Goal: Task Accomplishment & Management: Manage account settings

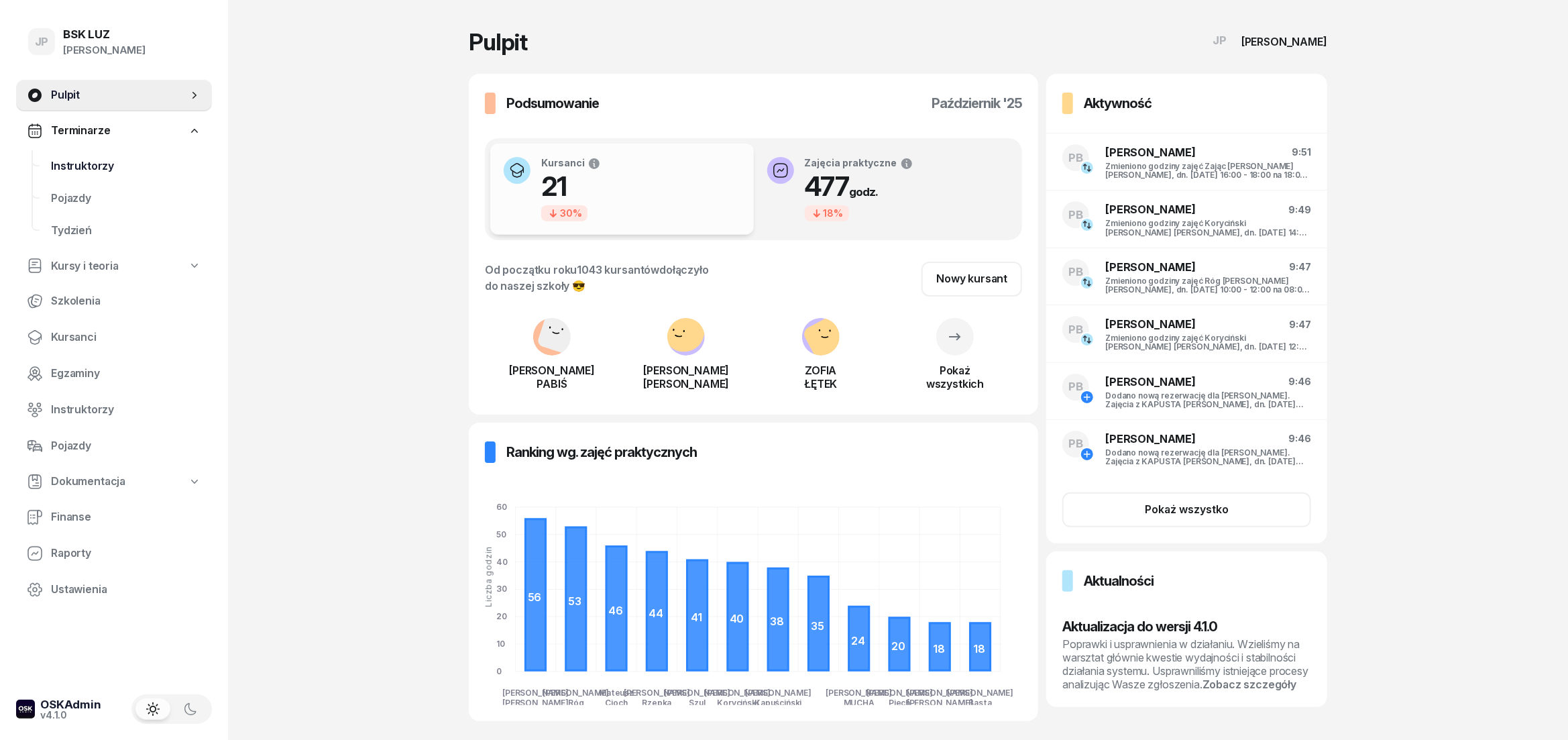
click at [65, 160] on span "Instruktorzy" at bounding box center [126, 166] width 150 height 17
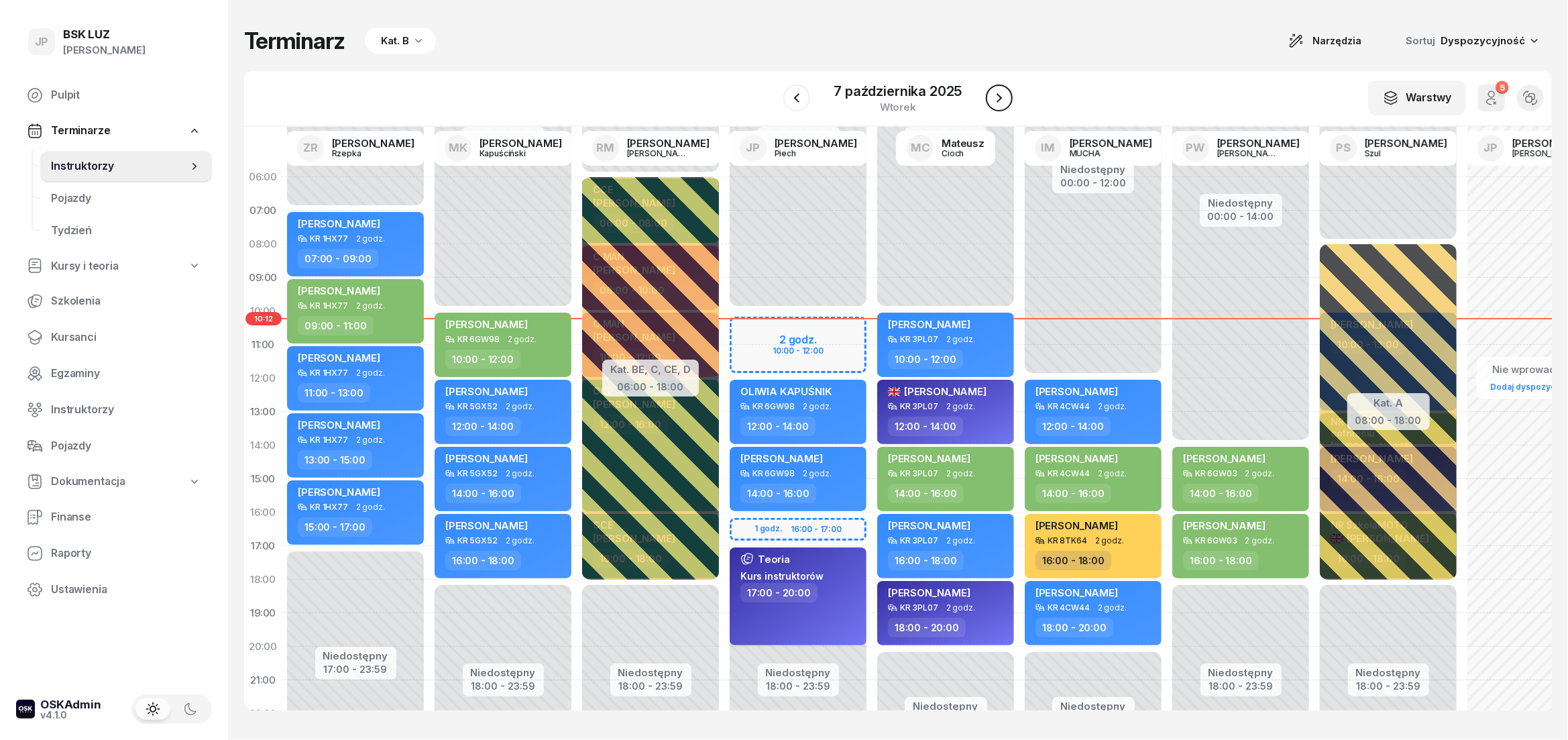
click at [994, 98] on icon "button" at bounding box center [998, 97] width 16 height 16
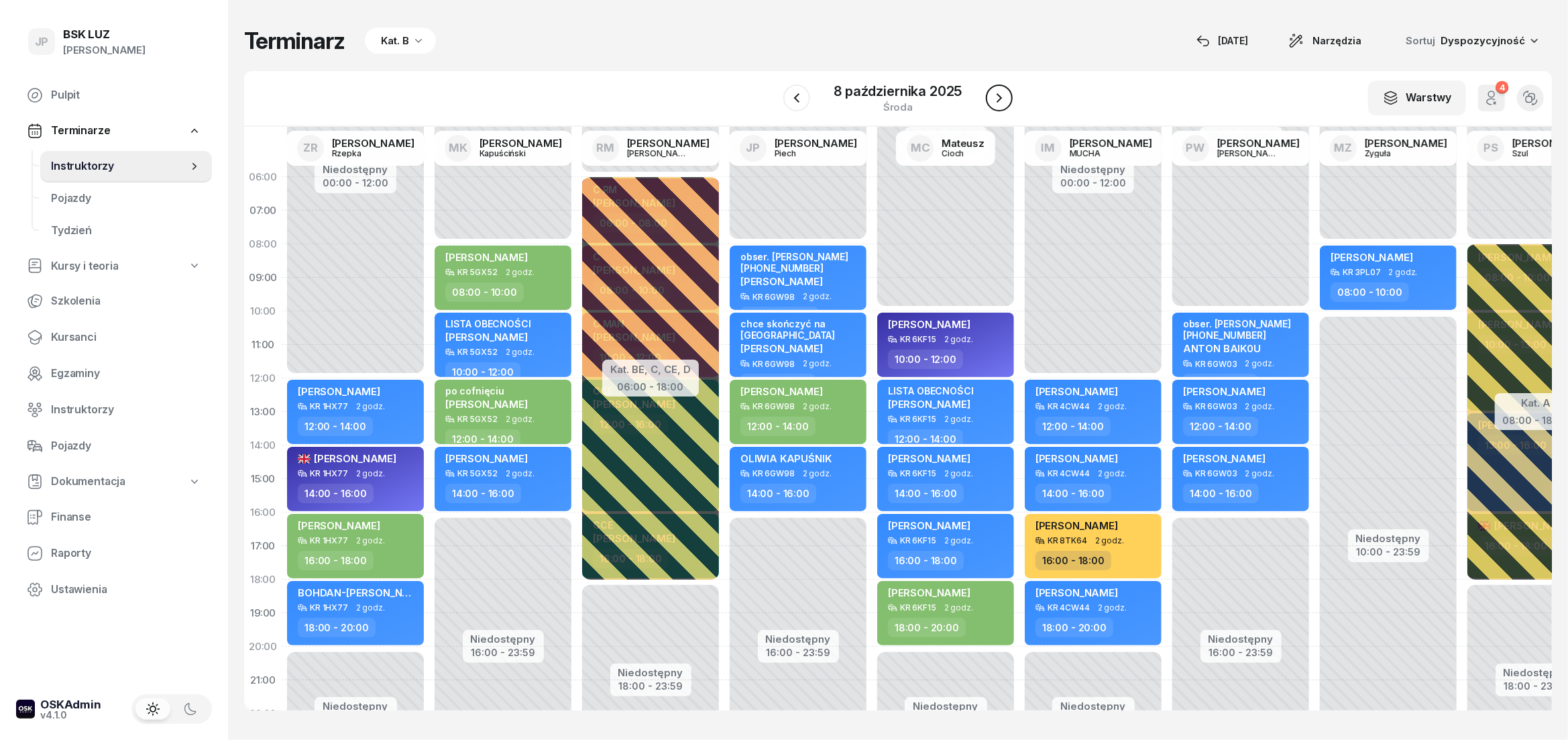
click at [1004, 103] on icon "button" at bounding box center [998, 97] width 16 height 16
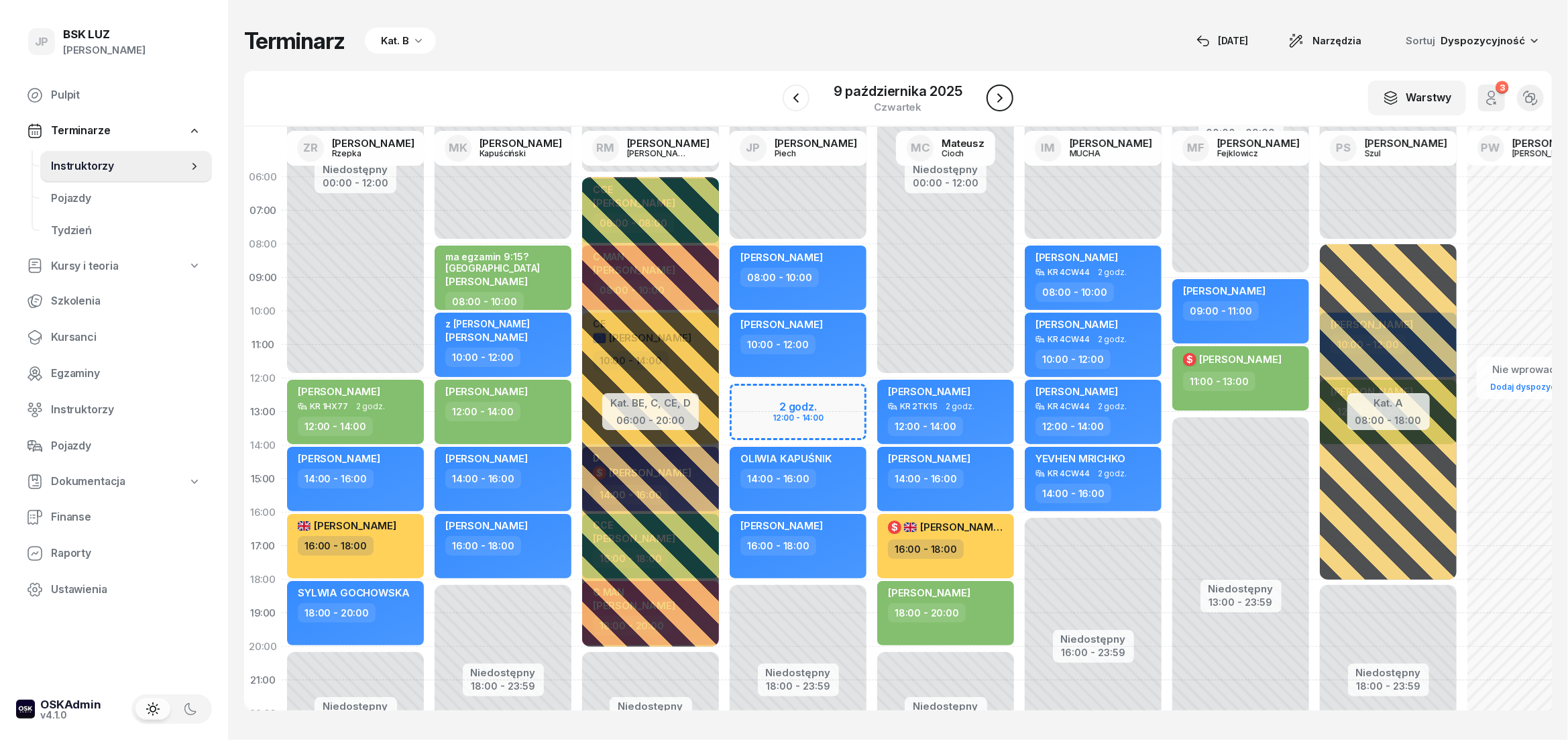
click at [1004, 103] on icon "button" at bounding box center [999, 97] width 16 height 16
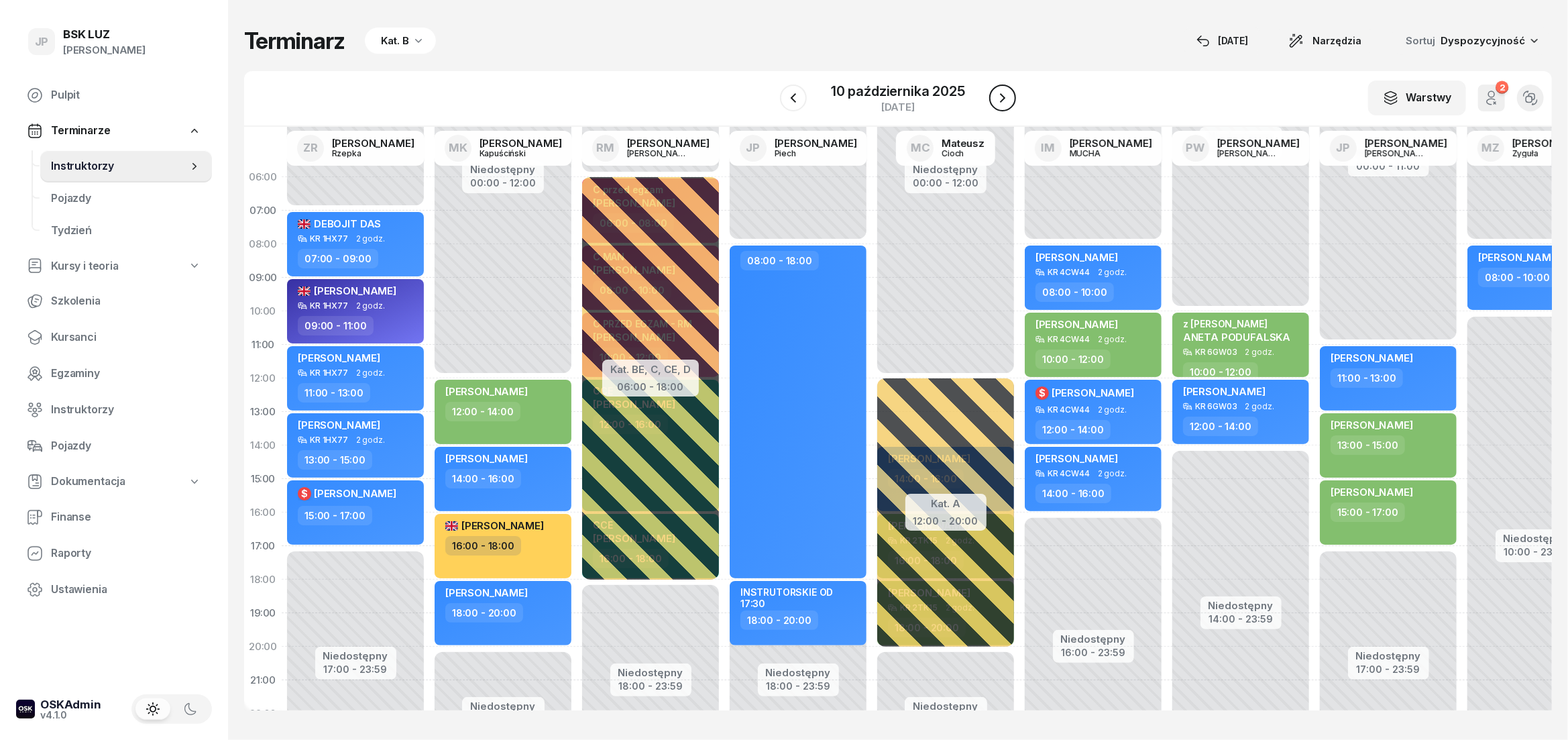
click at [1004, 103] on icon "button" at bounding box center [1002, 97] width 16 height 16
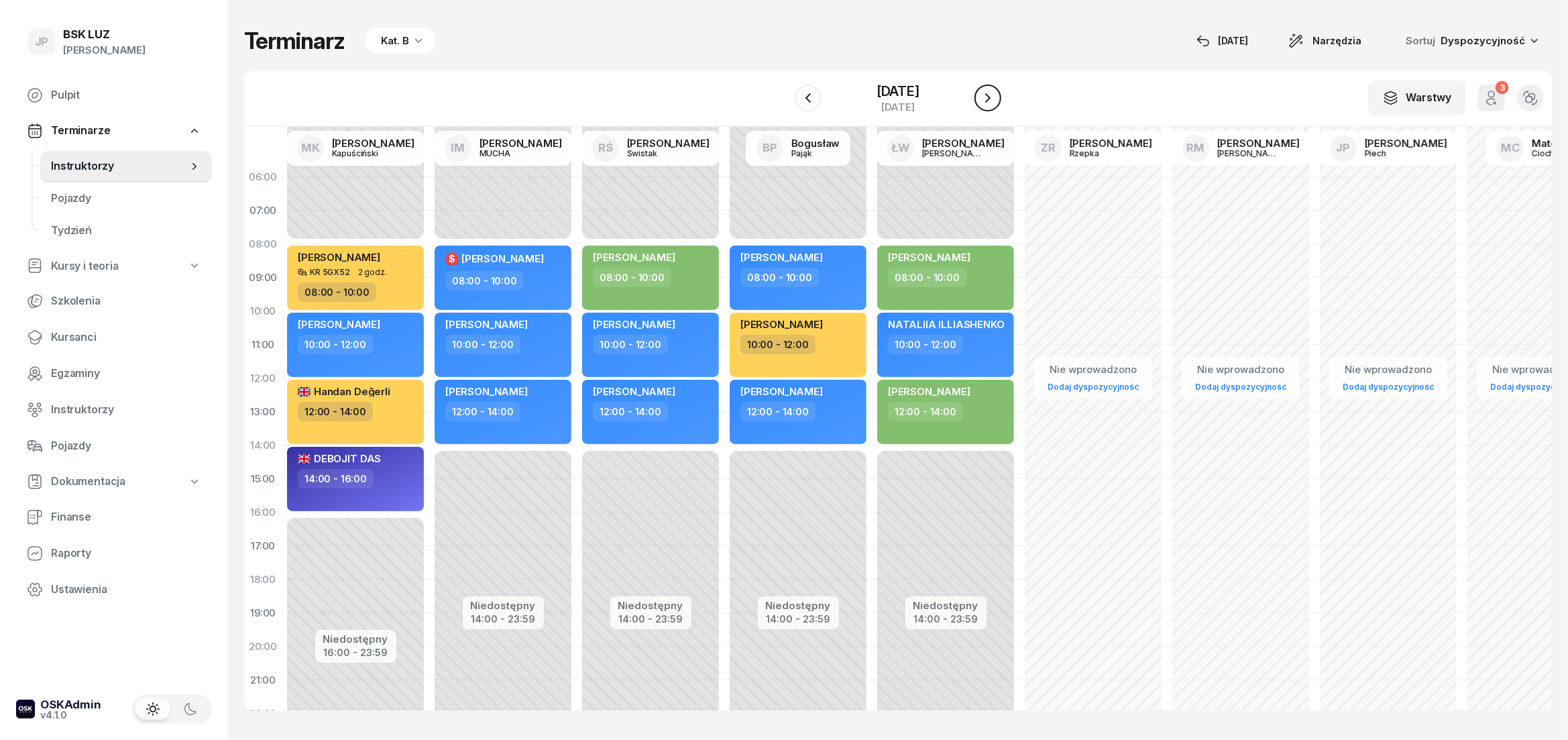
click at [996, 103] on icon "button" at bounding box center [987, 97] width 16 height 16
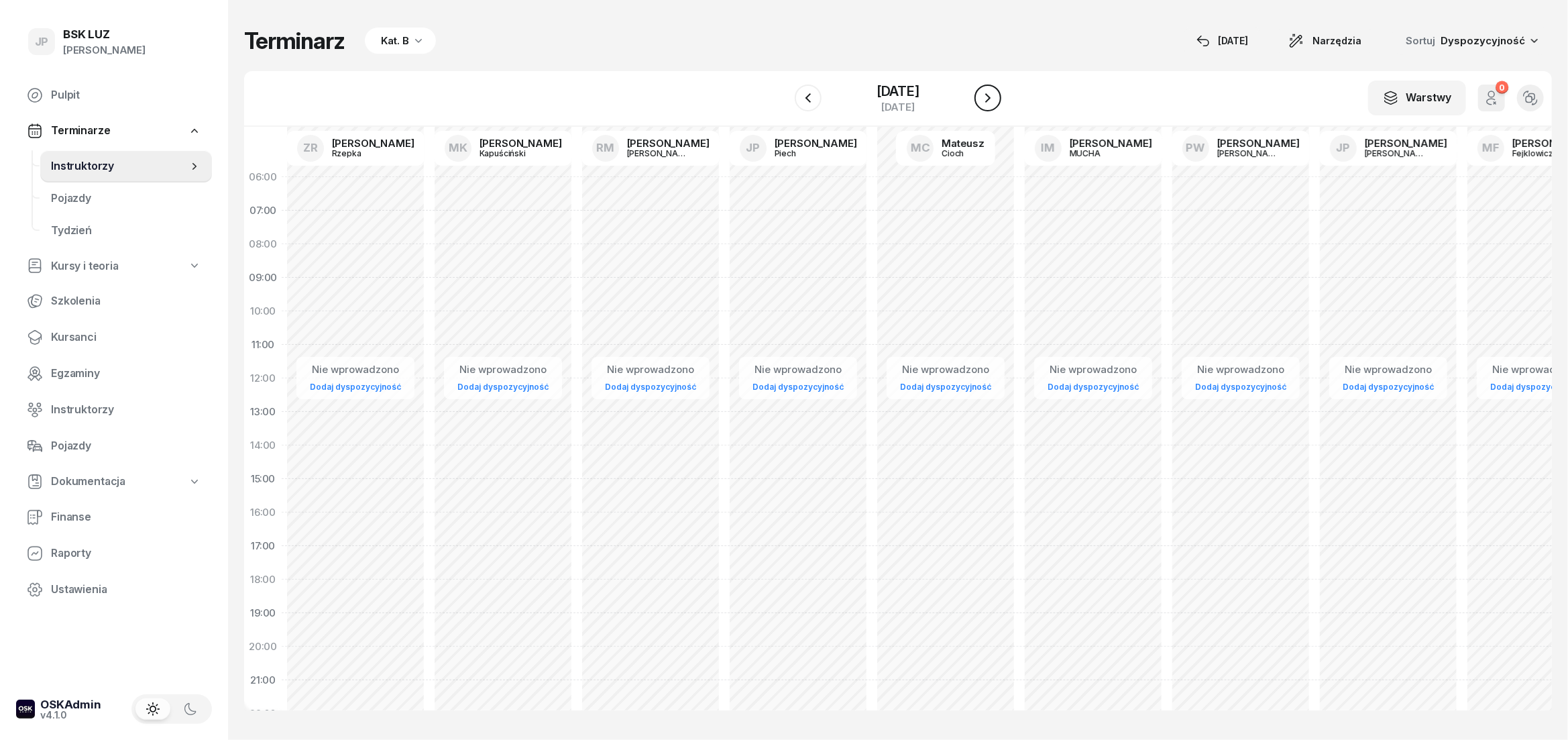
click at [996, 103] on icon "button" at bounding box center [987, 97] width 16 height 16
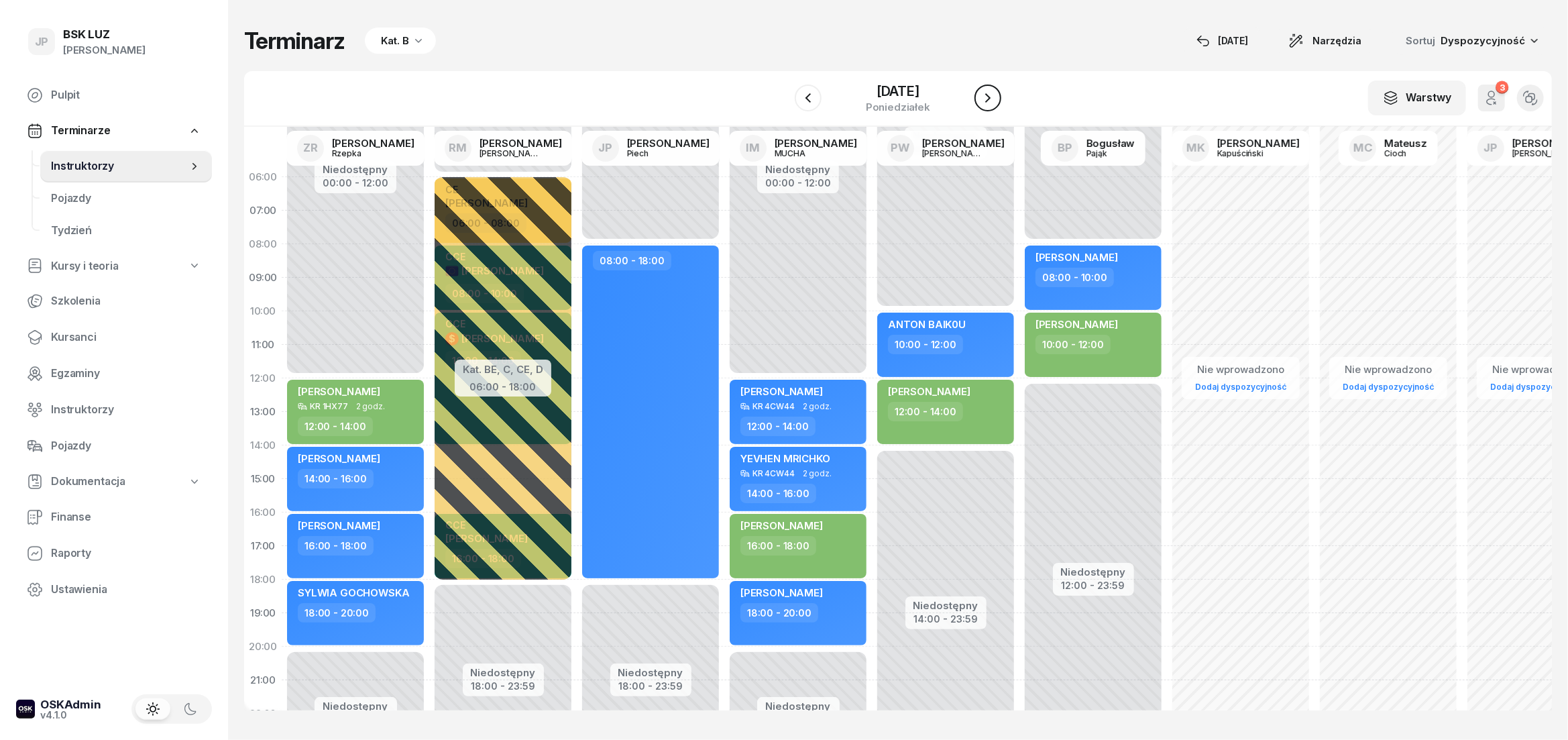
click at [996, 103] on icon "button" at bounding box center [987, 97] width 16 height 16
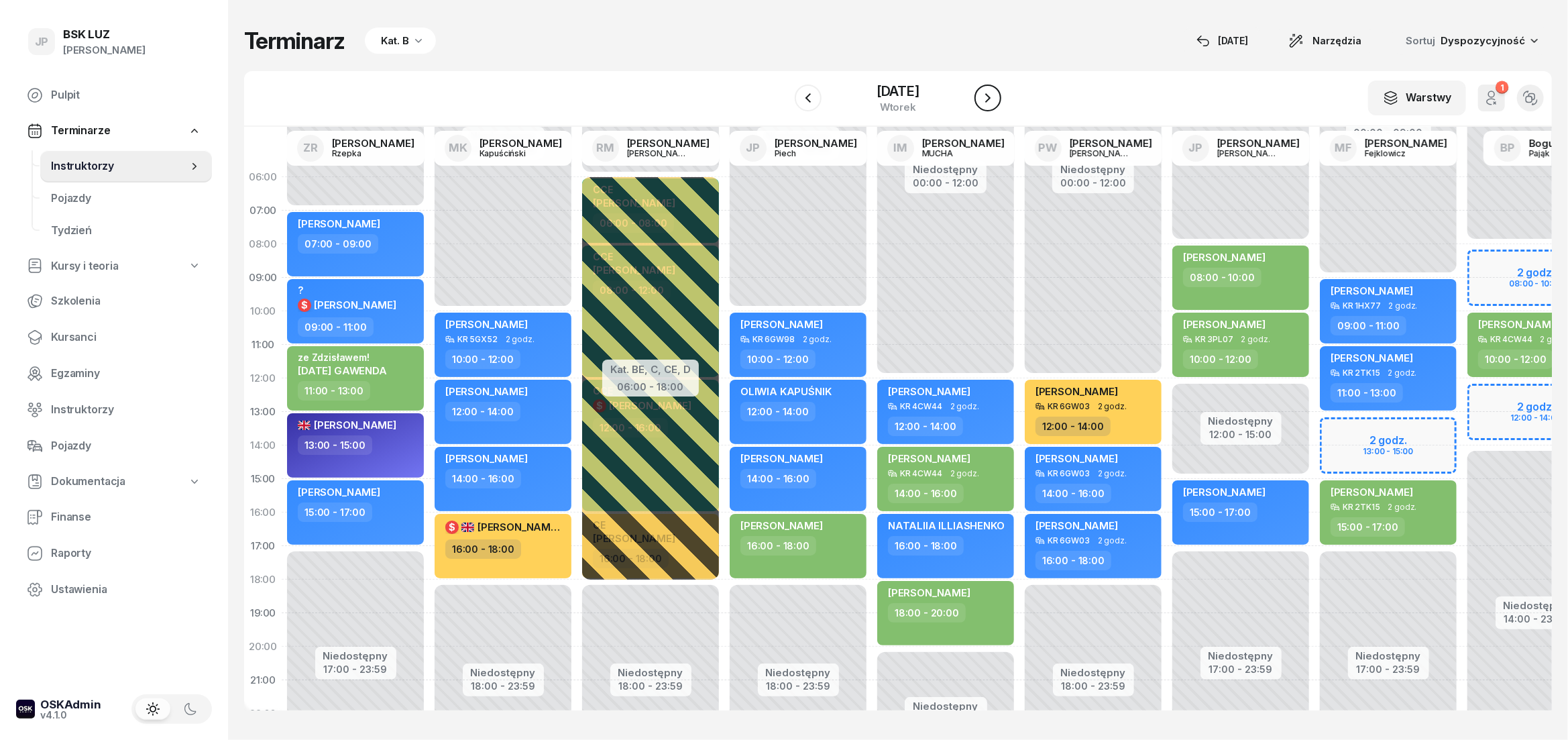
click at [996, 103] on icon "button" at bounding box center [987, 97] width 16 height 16
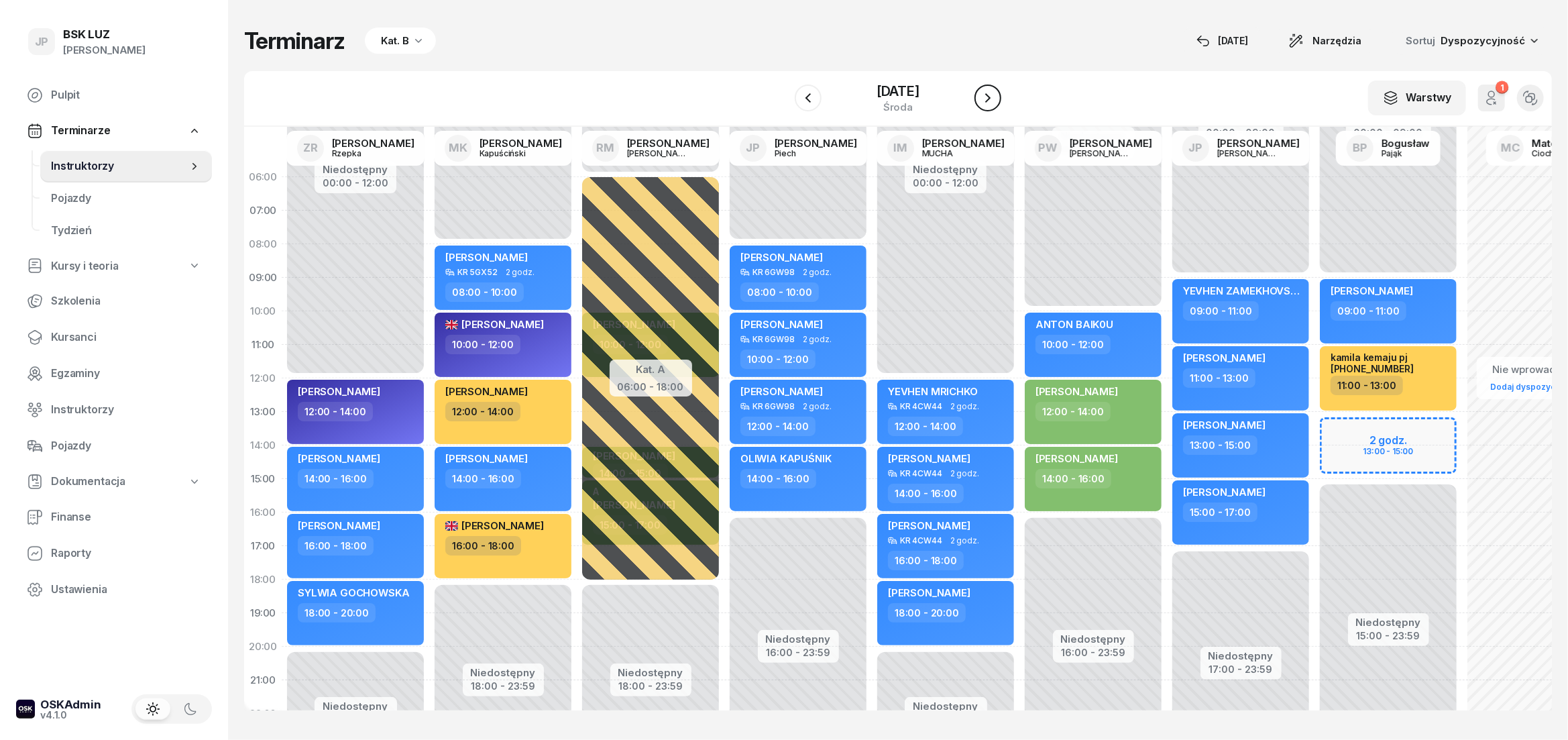
click at [996, 103] on icon "button" at bounding box center [987, 97] width 16 height 16
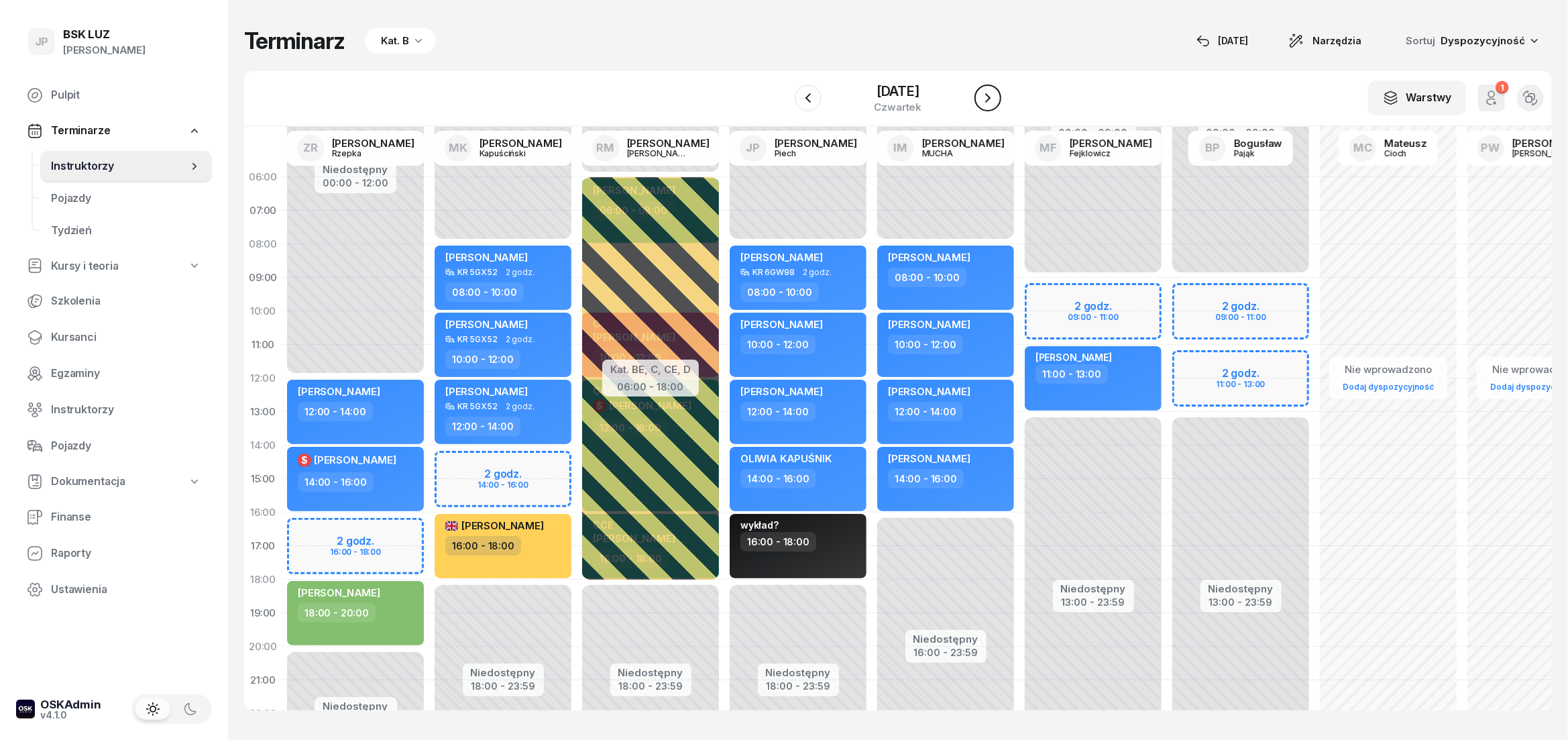
click at [996, 103] on icon "button" at bounding box center [987, 97] width 16 height 16
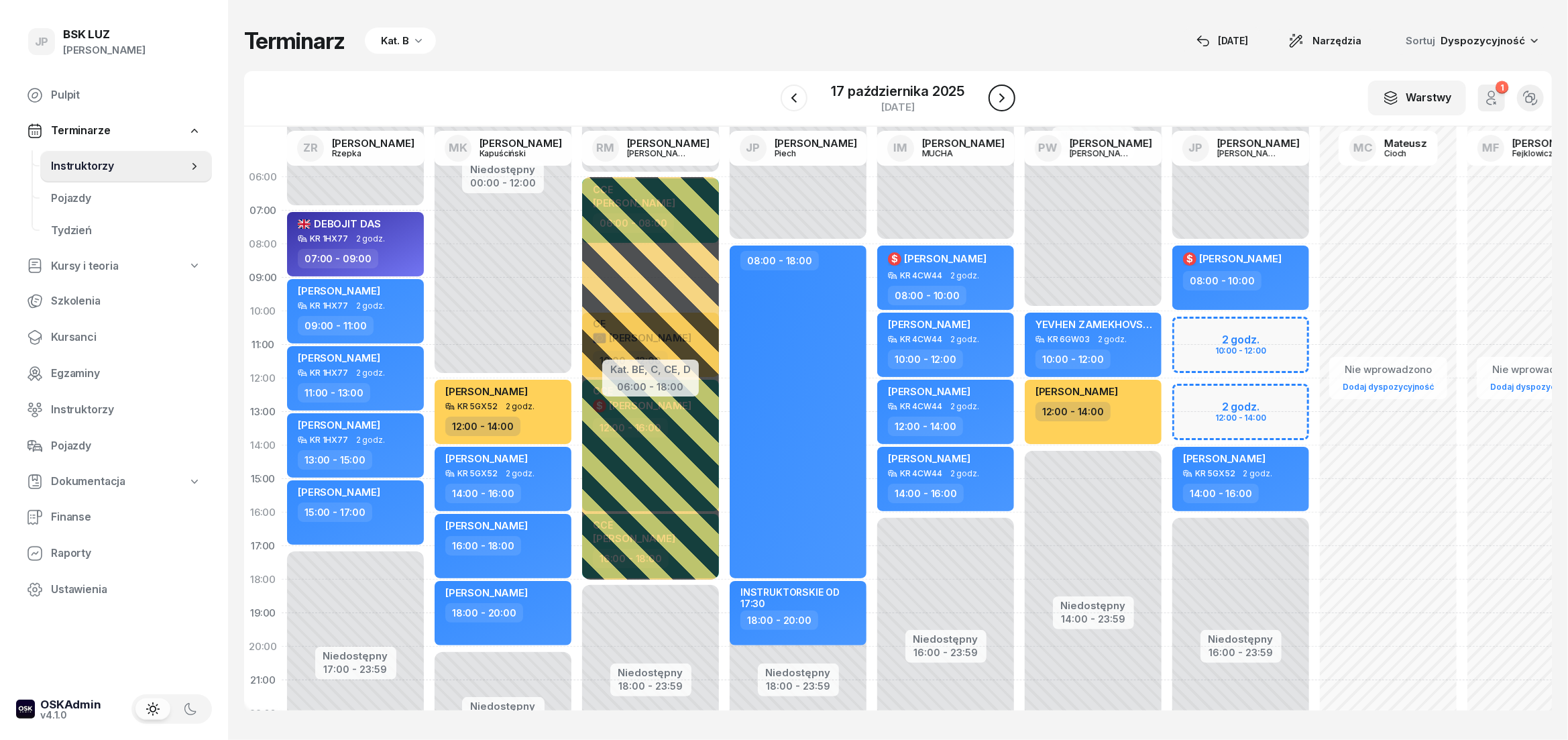
click at [1004, 103] on icon "button" at bounding box center [1001, 97] width 16 height 16
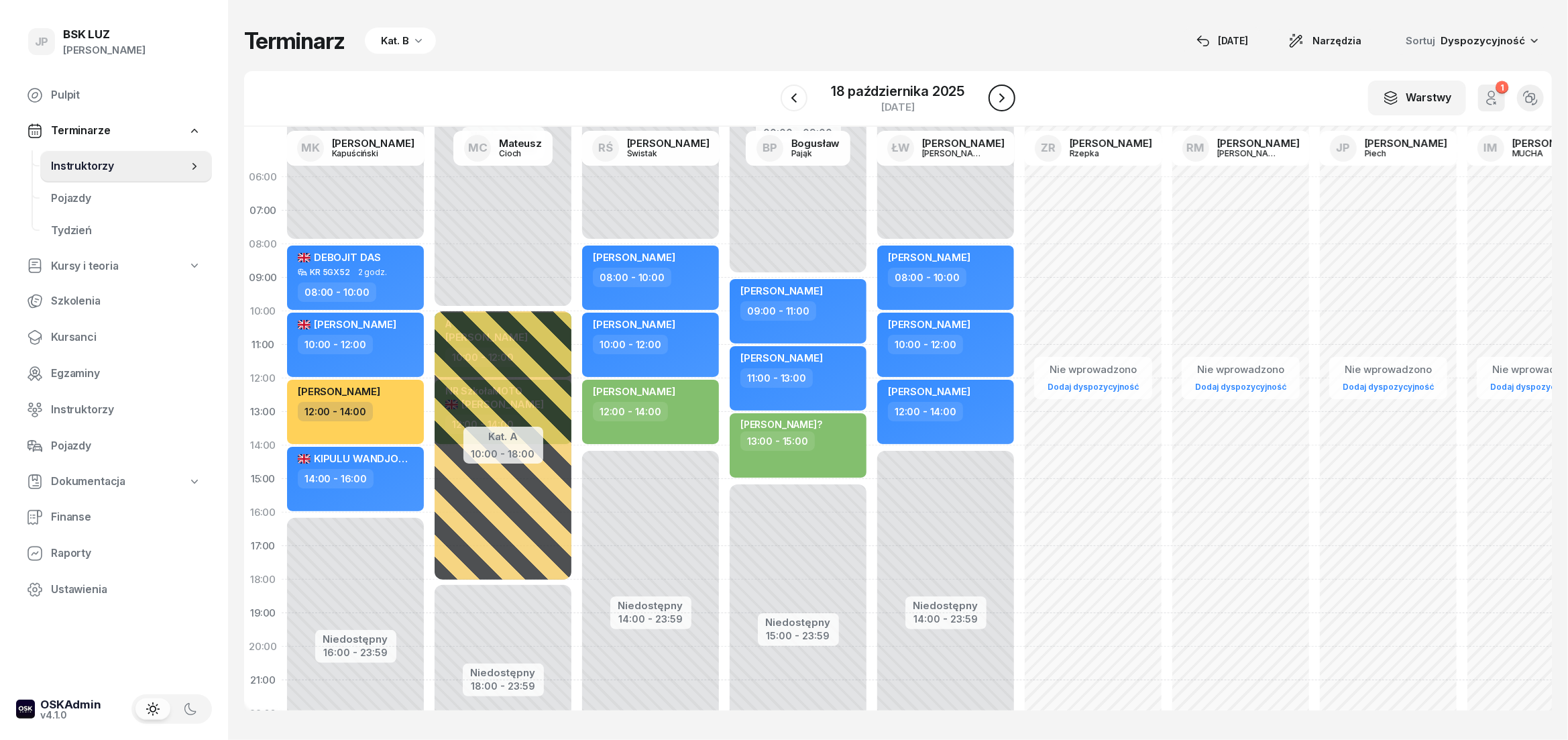
click at [1004, 103] on icon "button" at bounding box center [1001, 97] width 16 height 16
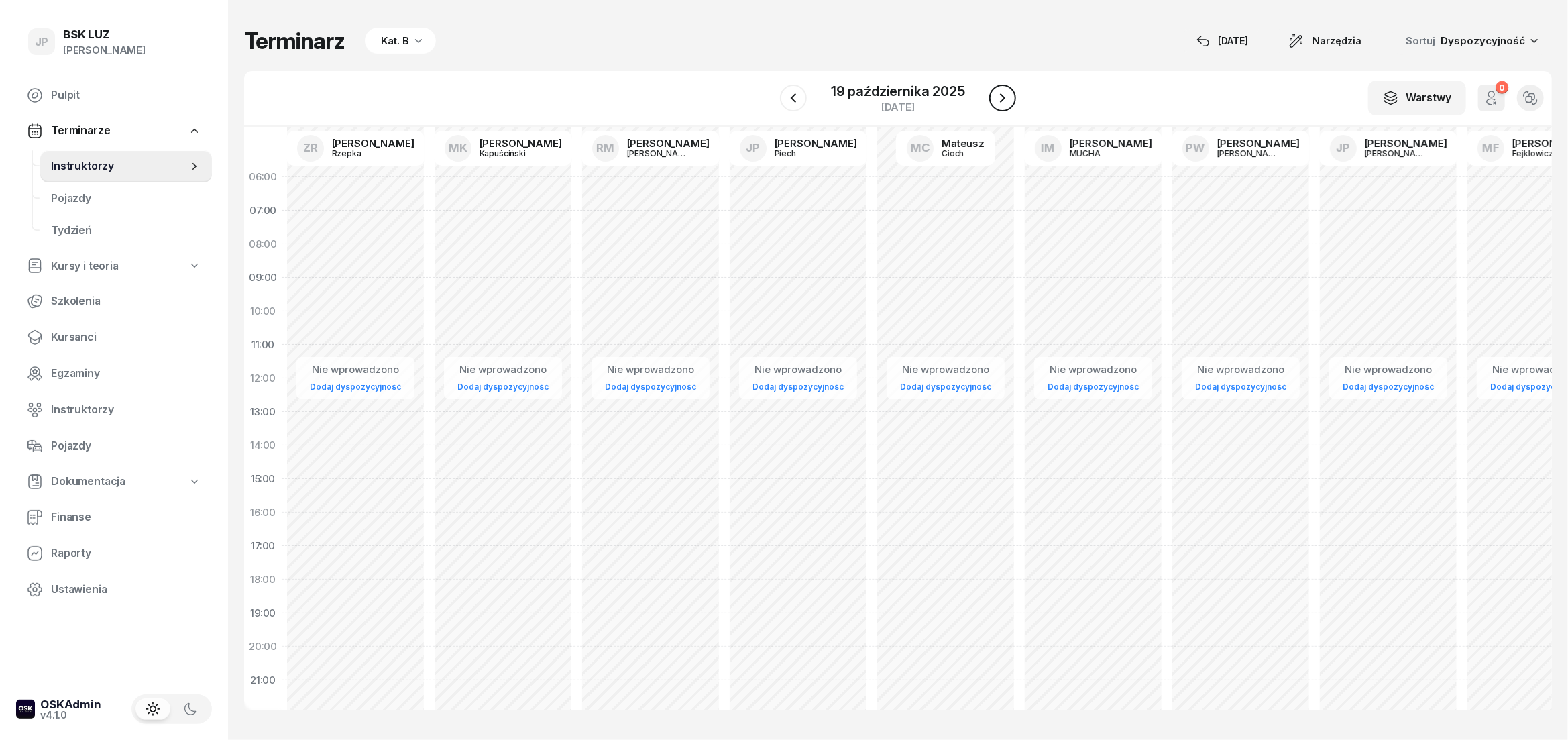
click at [1004, 103] on icon "button" at bounding box center [1002, 97] width 16 height 16
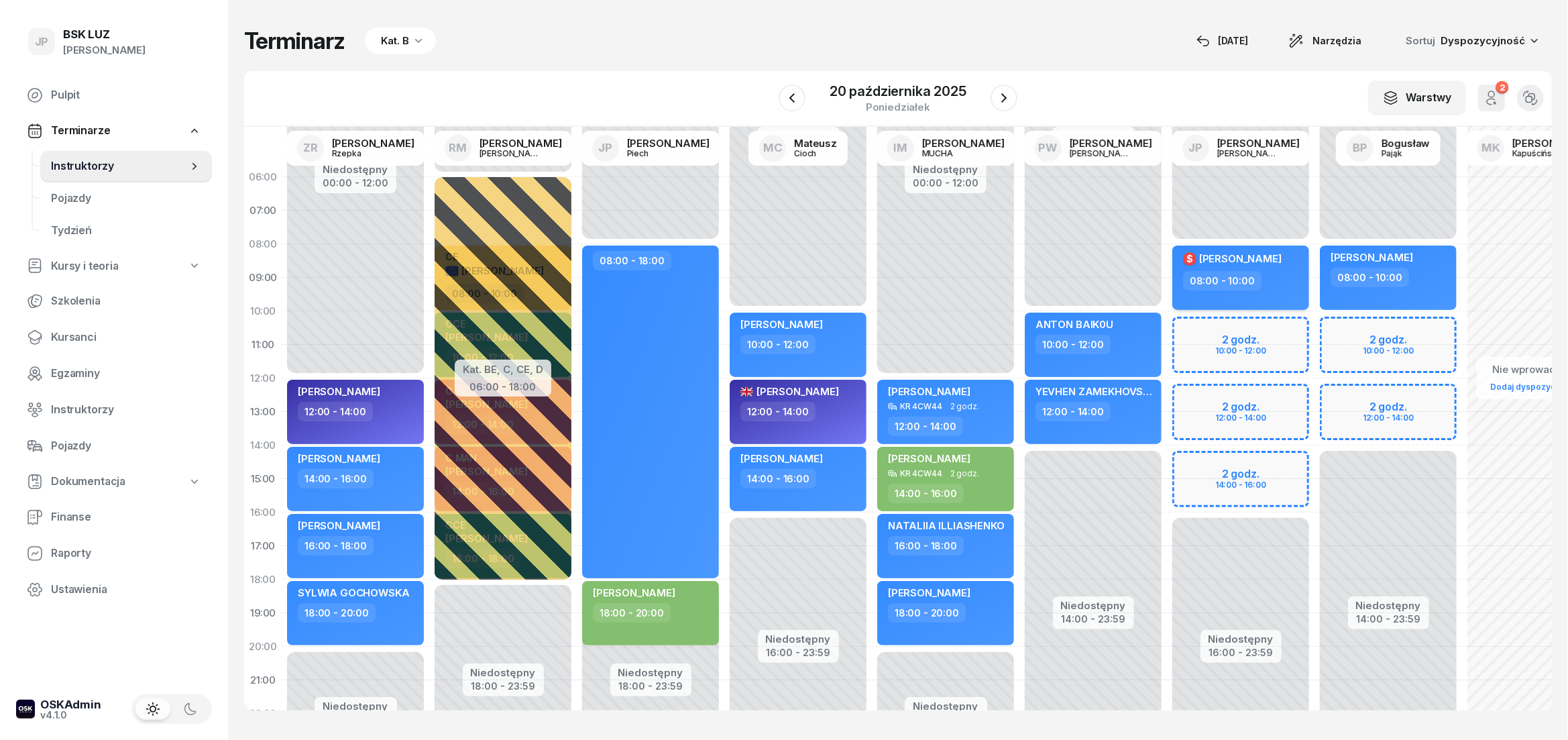
click at [1270, 280] on div "08:00 - 10:00" at bounding box center [1242, 280] width 118 height 19
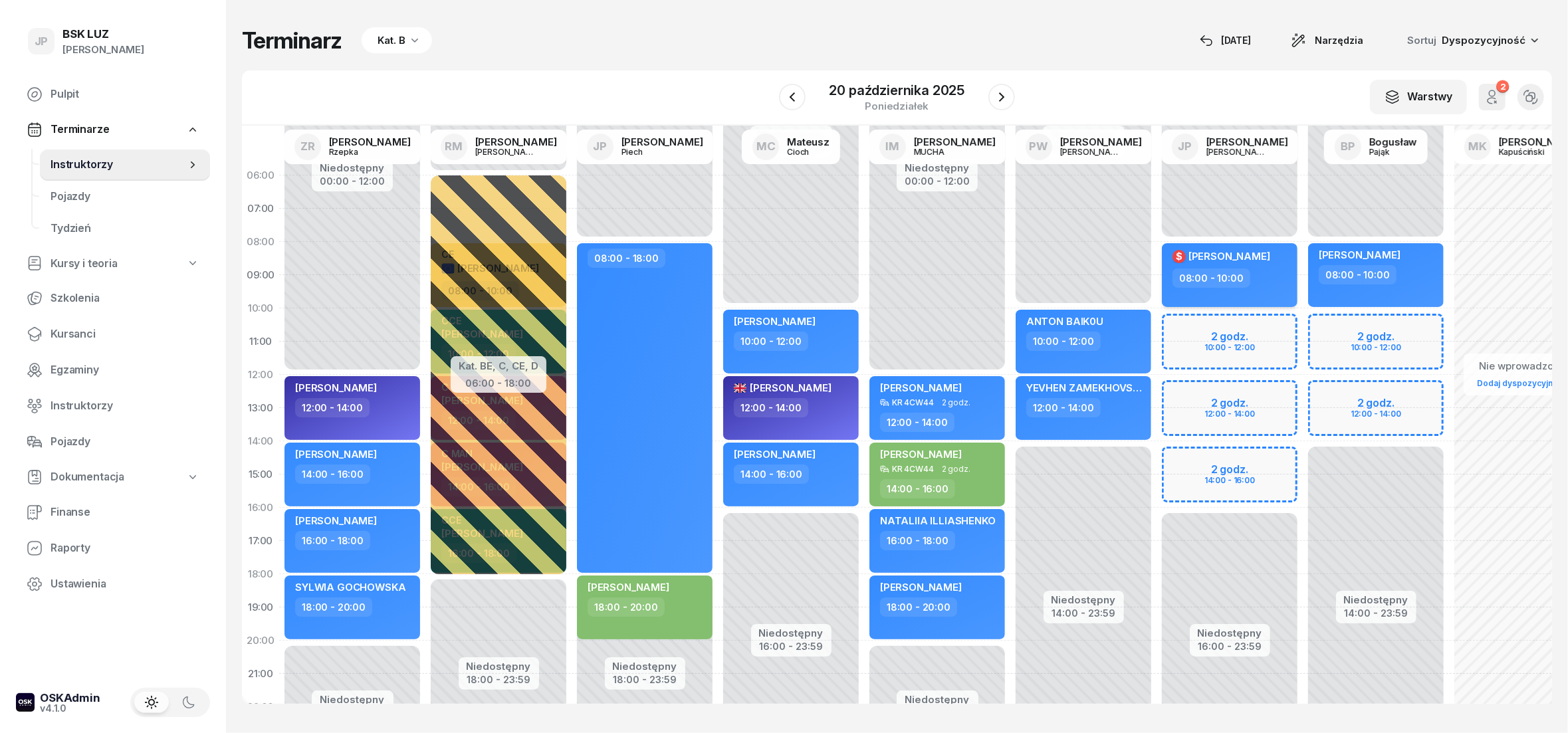
select select "08"
select select "10"
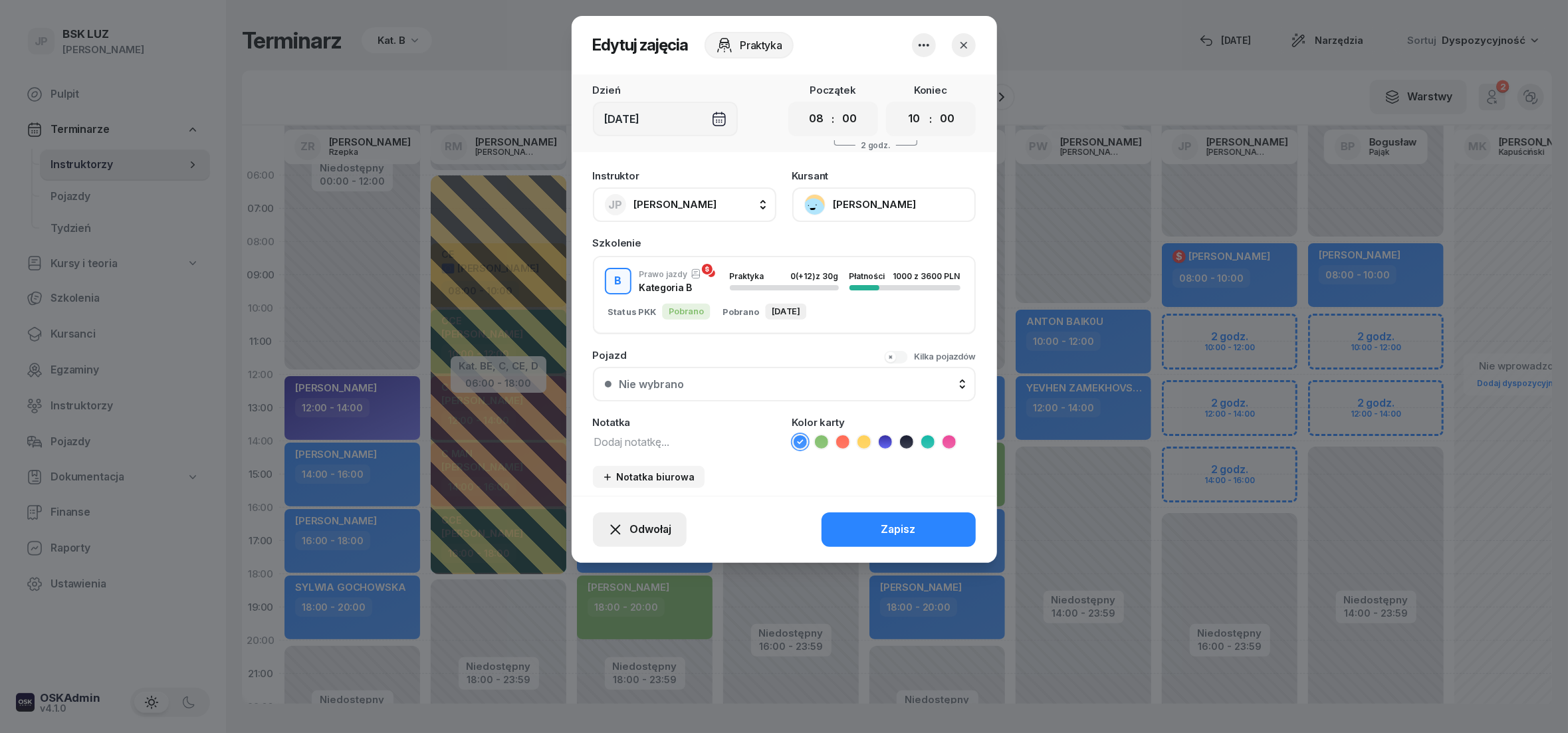
click at [659, 524] on span "Odwołaj" at bounding box center [650, 529] width 42 height 17
click at [636, 445] on div "Kursant odwołał" at bounding box center [616, 447] width 79 height 17
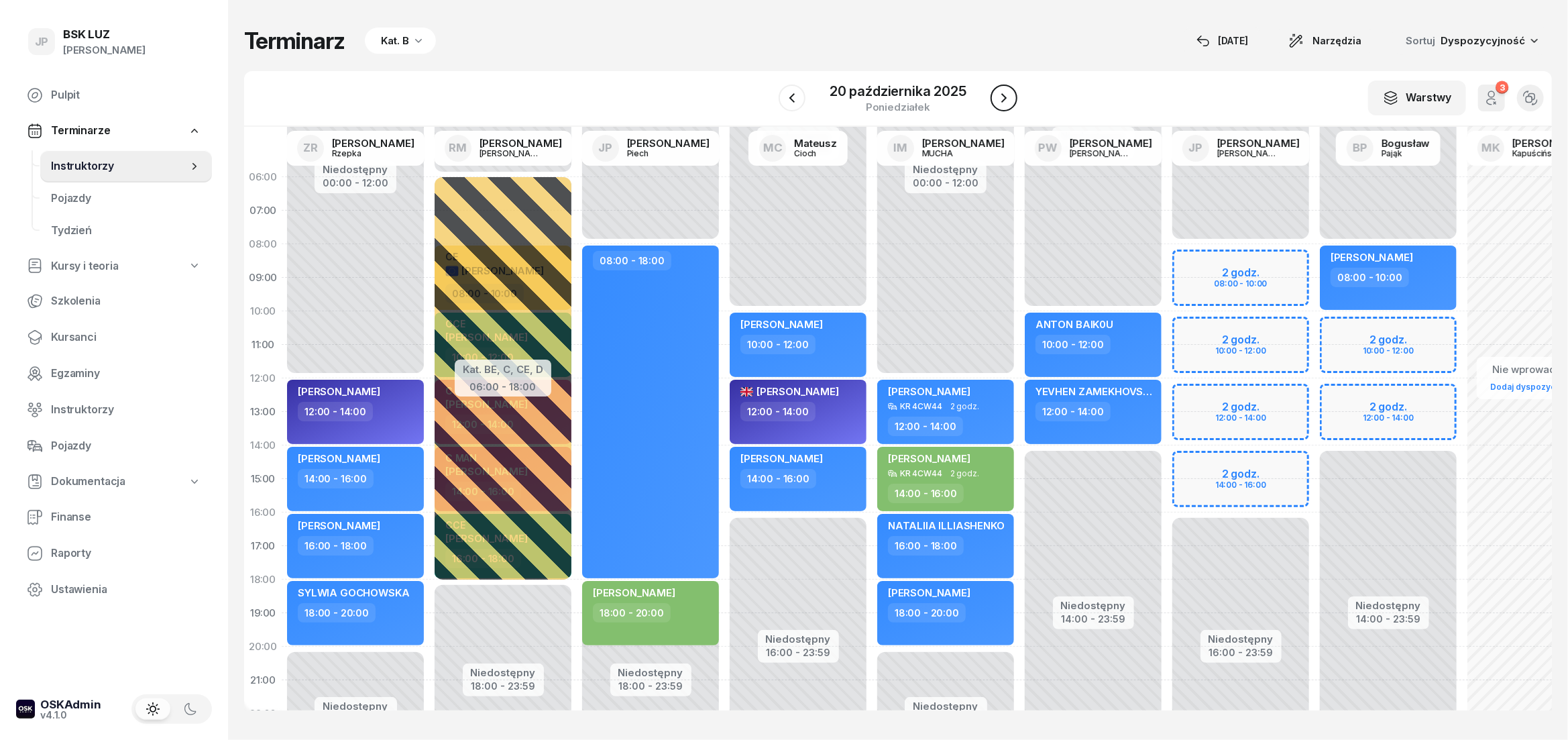
click at [996, 97] on icon "button" at bounding box center [1003, 97] width 16 height 16
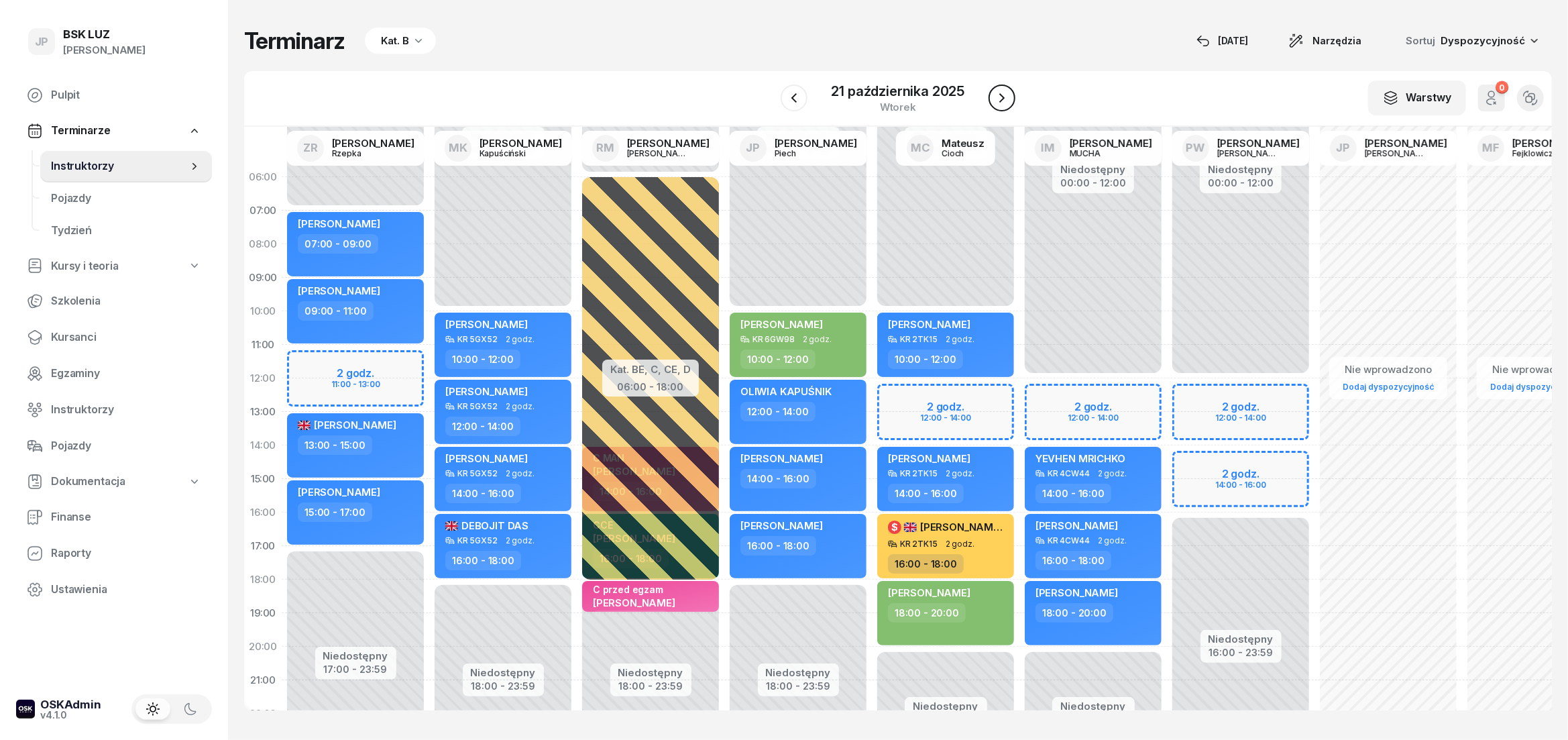
click at [996, 97] on icon "button" at bounding box center [1001, 97] width 16 height 16
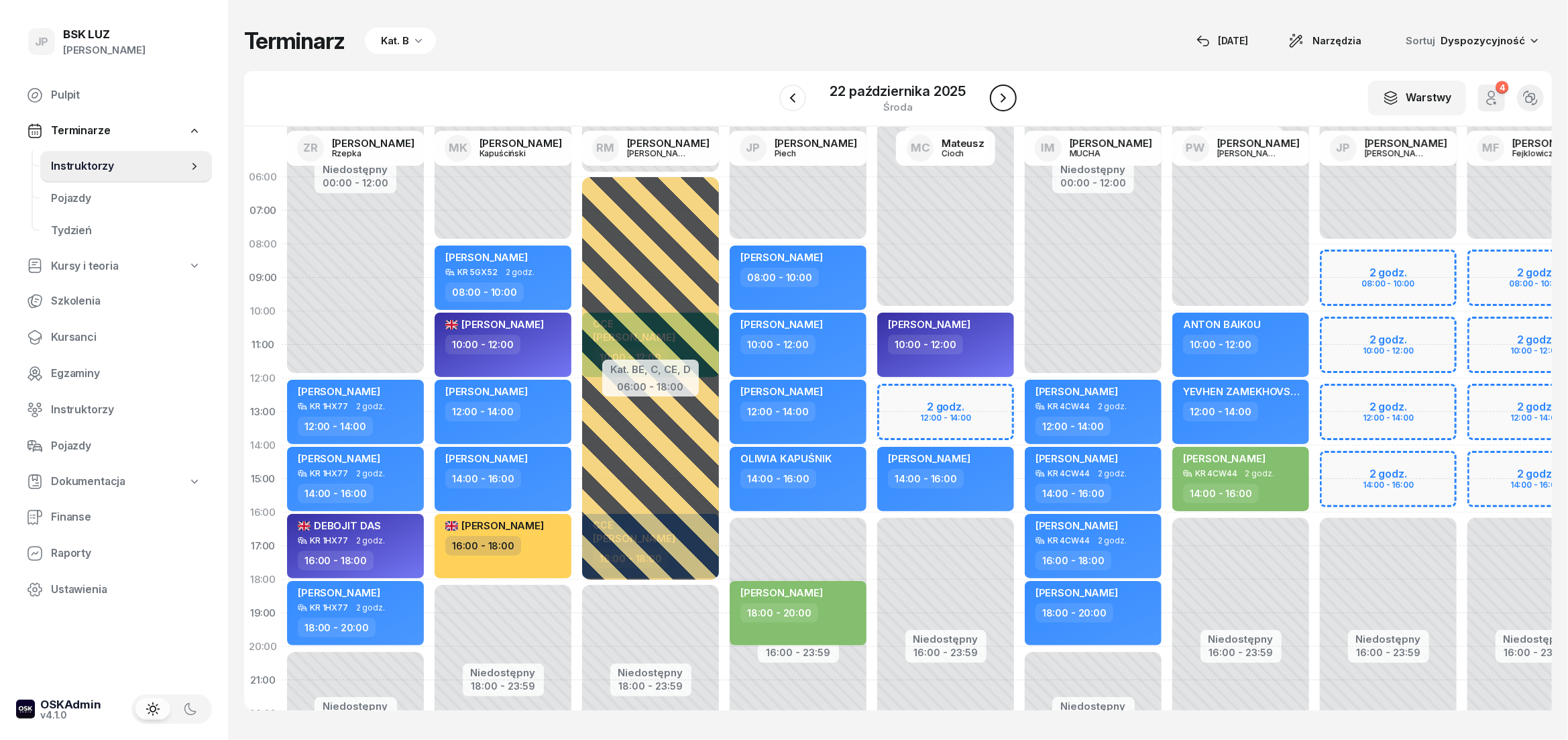
click at [996, 97] on icon "button" at bounding box center [1002, 97] width 16 height 16
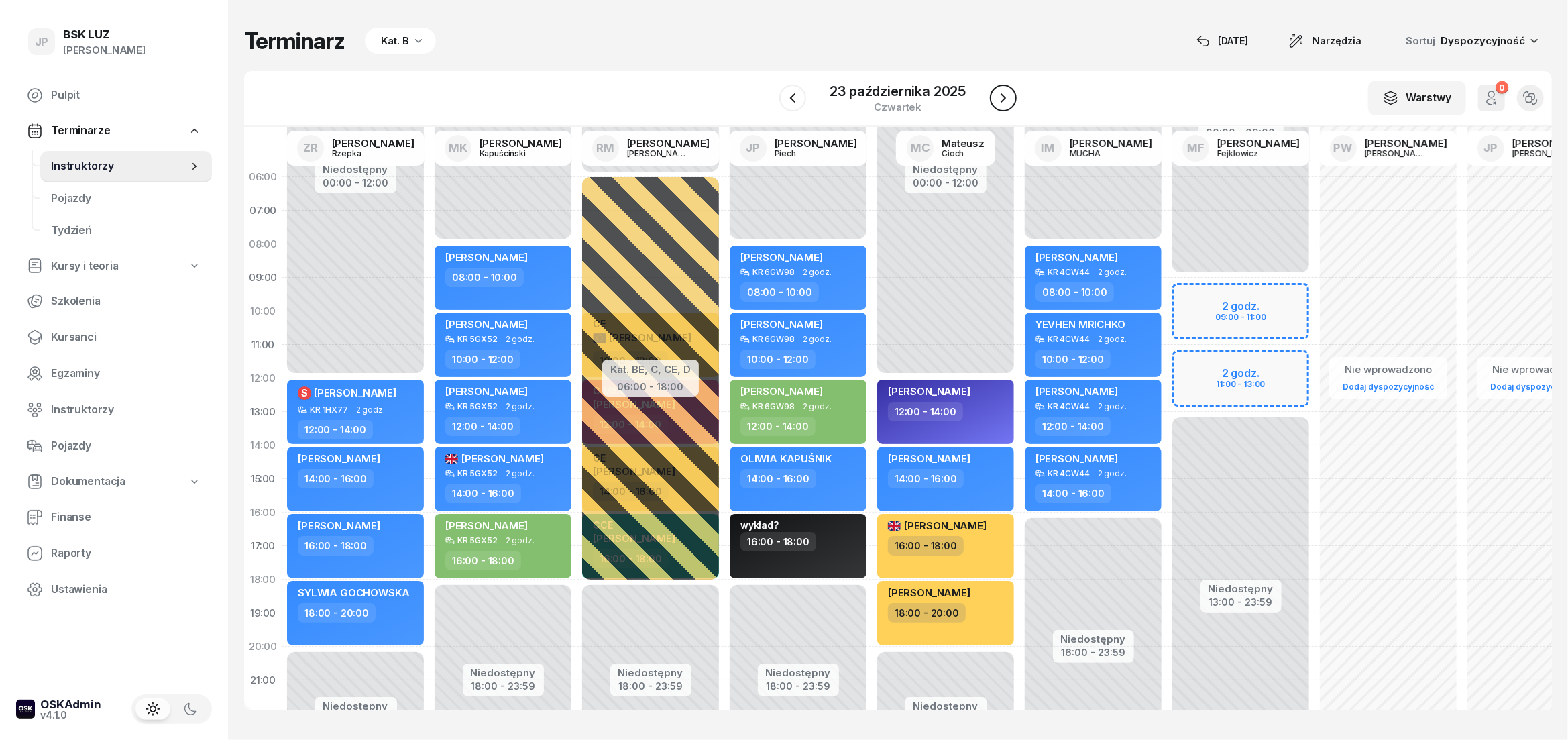
click at [996, 97] on icon "button" at bounding box center [1002, 97] width 16 height 16
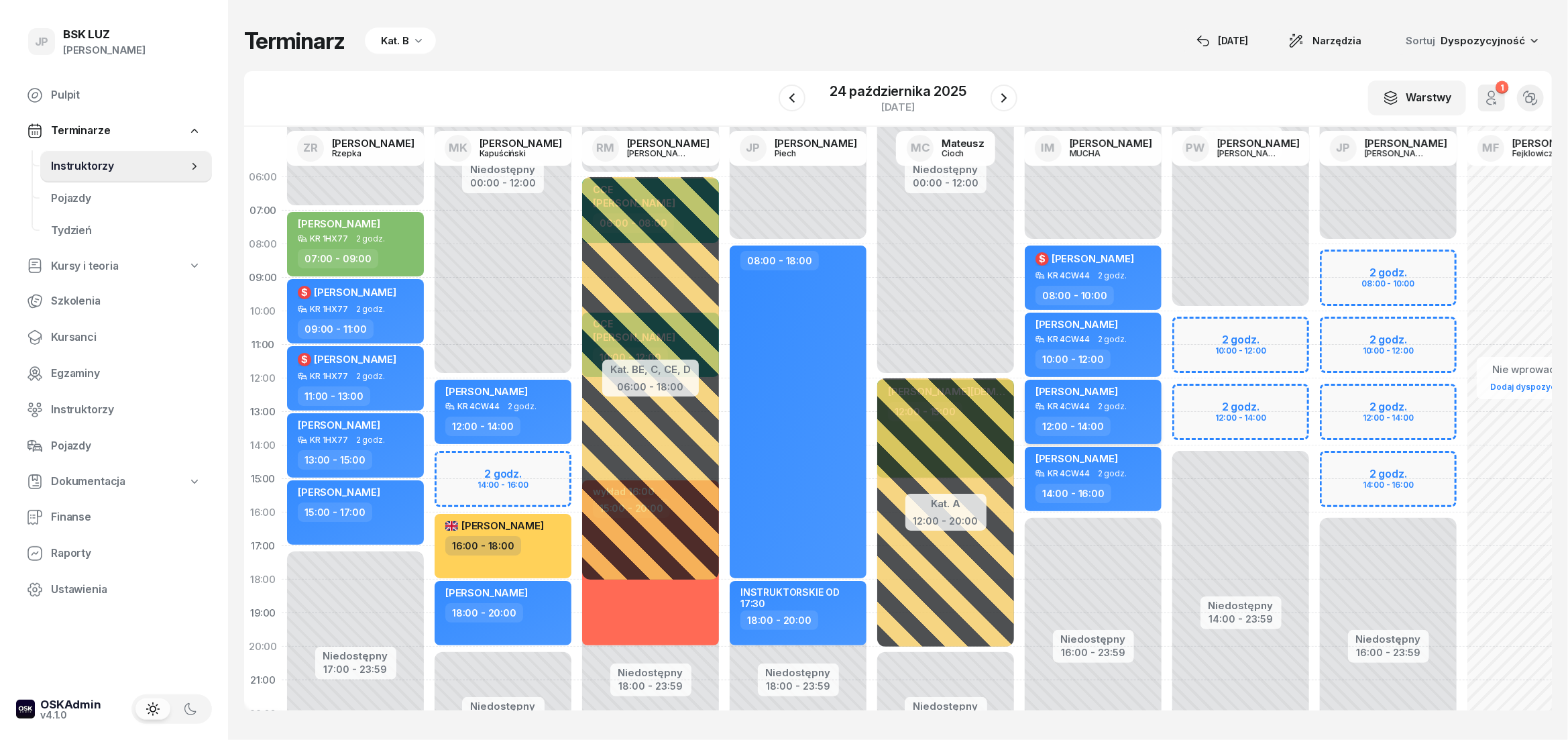
scroll to position [101, 0]
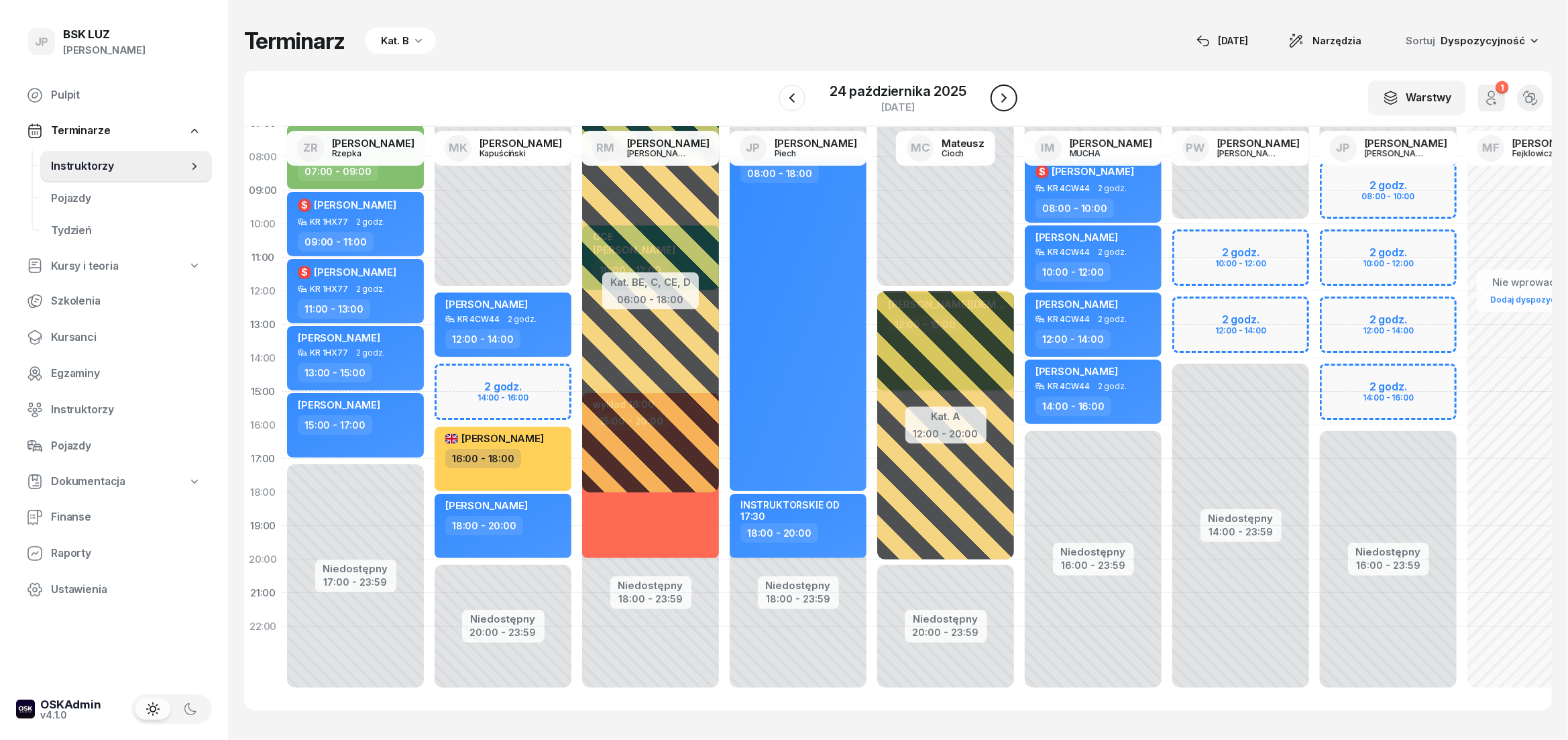
click at [993, 104] on button "button" at bounding box center [1004, 98] width 27 height 27
click at [997, 105] on icon "button" at bounding box center [1002, 97] width 16 height 16
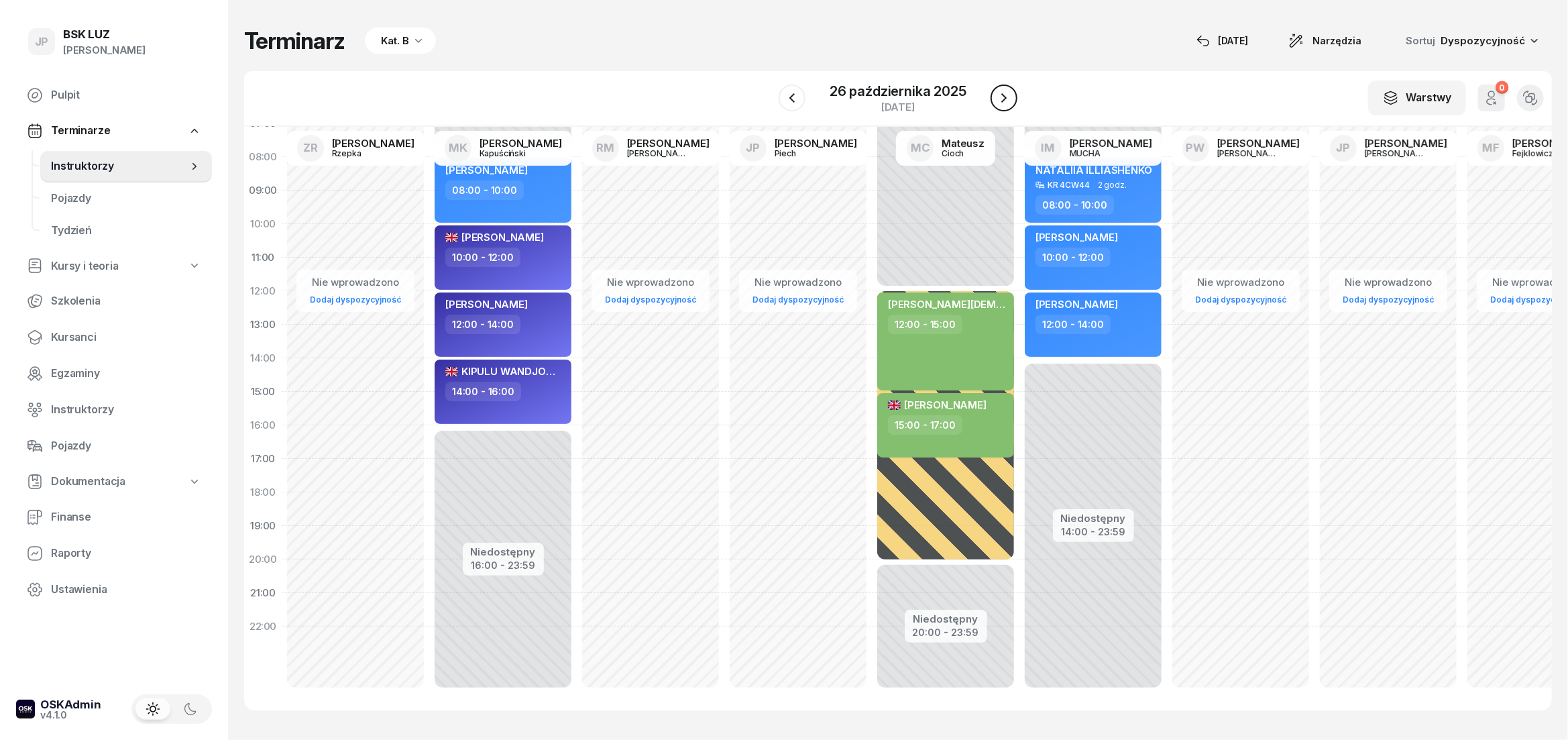
click at [997, 105] on icon "button" at bounding box center [1003, 97] width 16 height 16
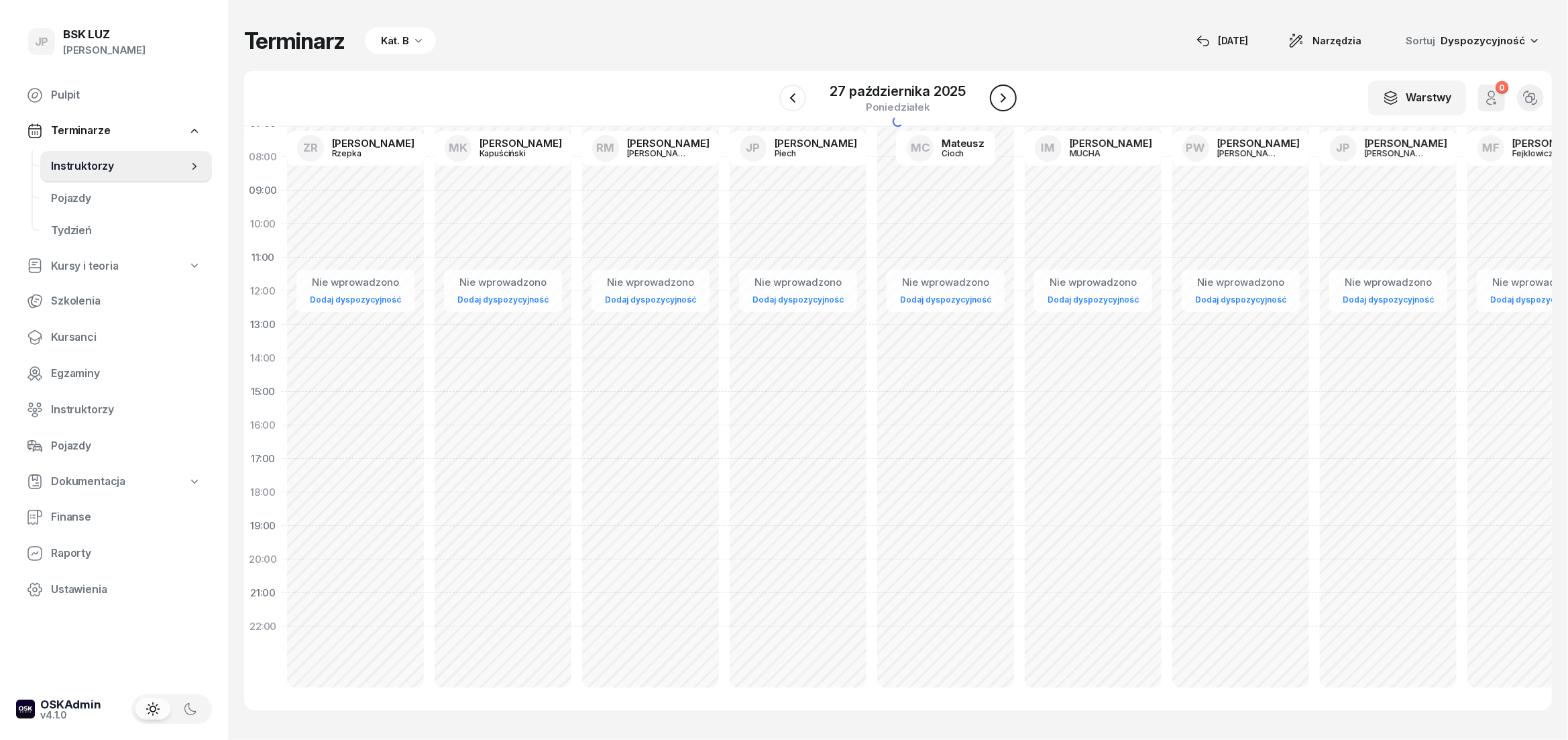
click at [997, 105] on icon "button" at bounding box center [1002, 97] width 16 height 16
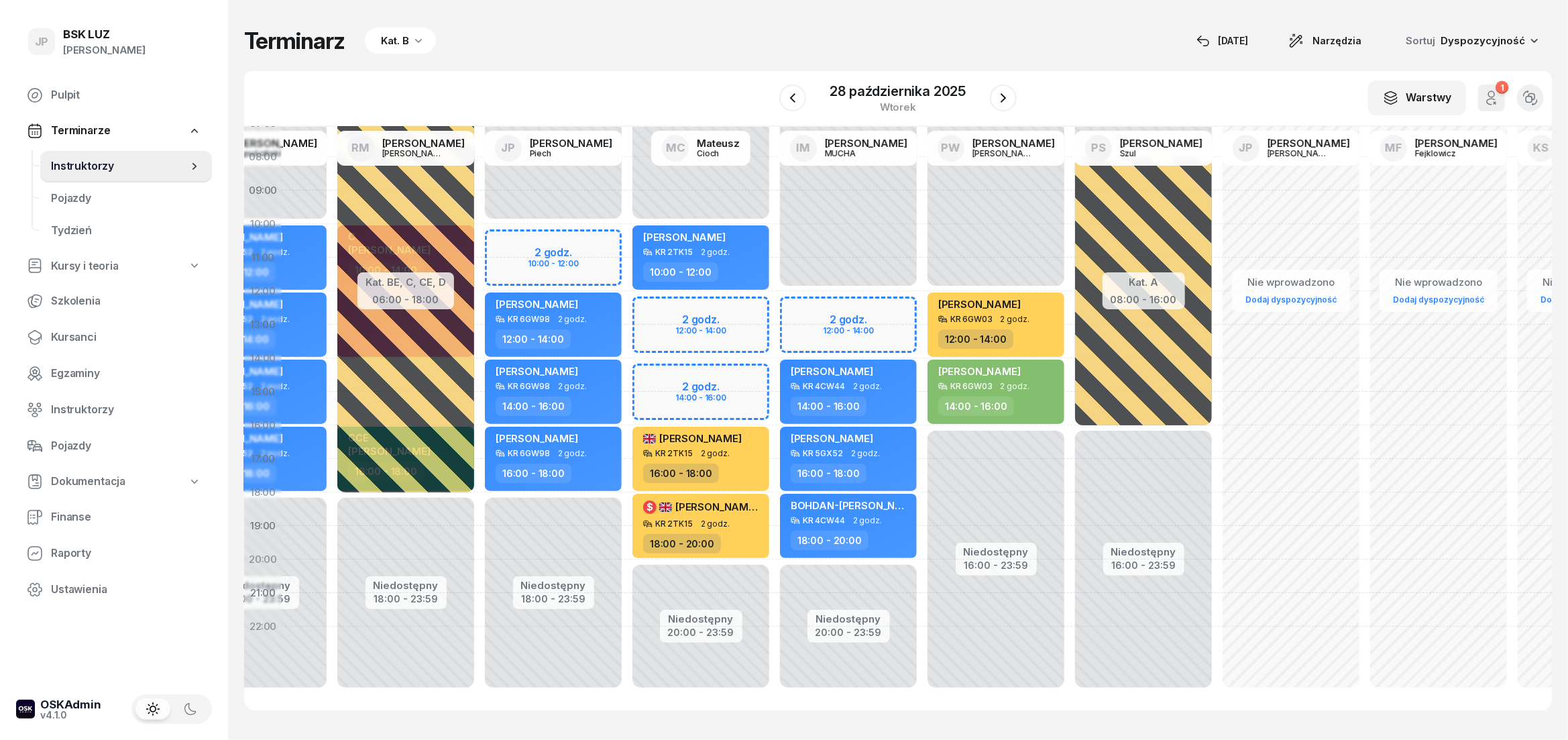
scroll to position [101, 326]
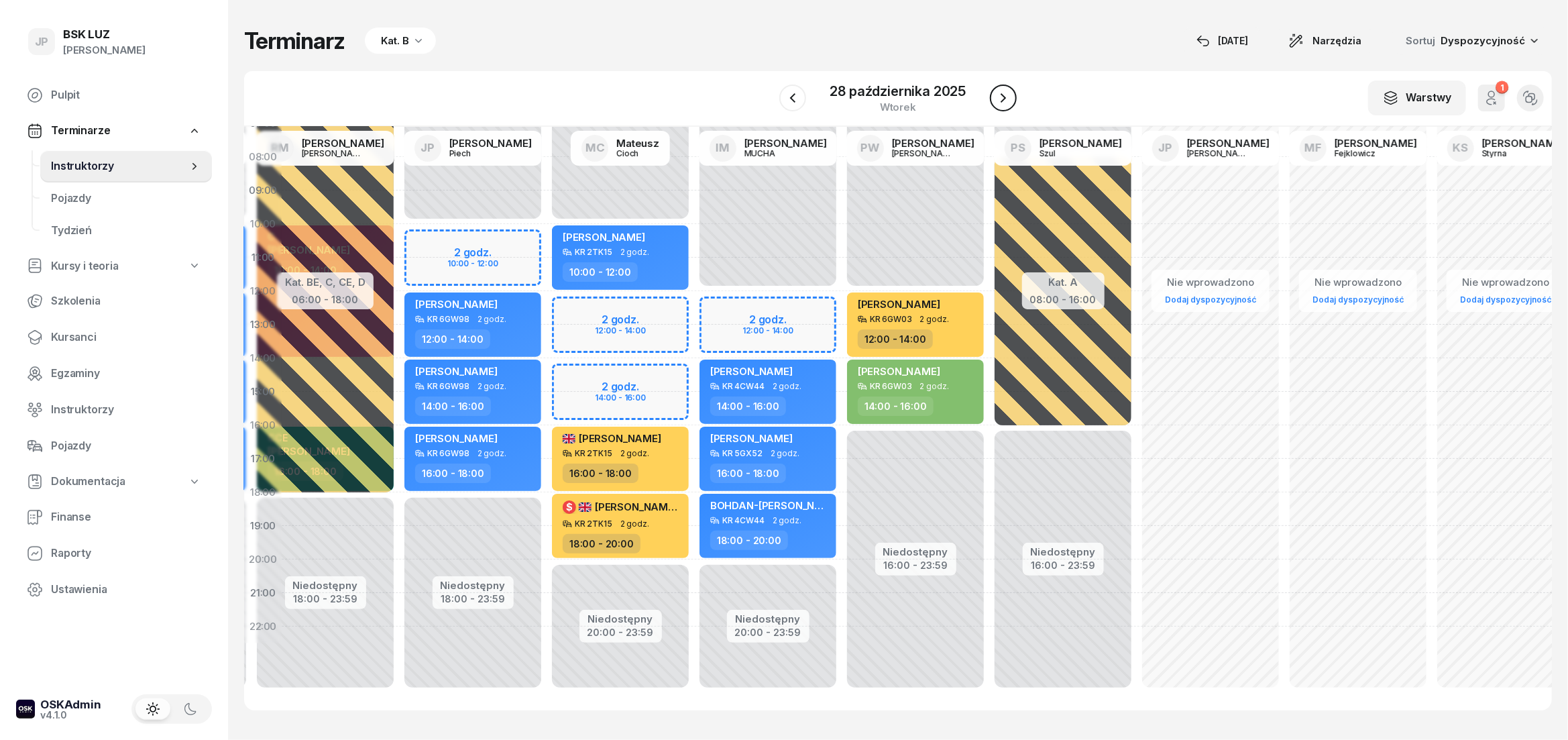
click at [1001, 99] on icon "button" at bounding box center [1002, 97] width 16 height 16
click at [1001, 99] on icon "button" at bounding box center [1003, 97] width 16 height 16
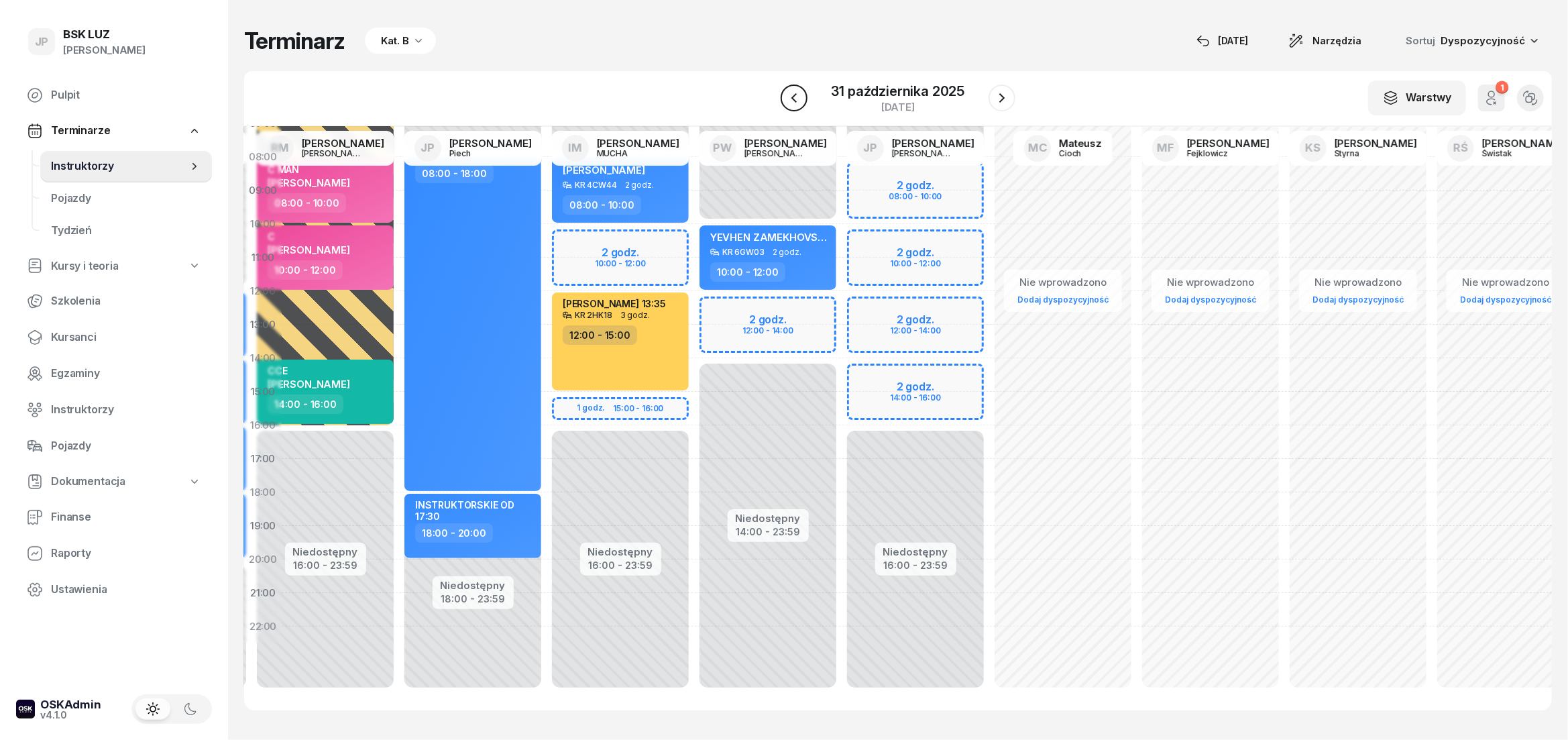
click at [790, 95] on icon "button" at bounding box center [794, 97] width 16 height 16
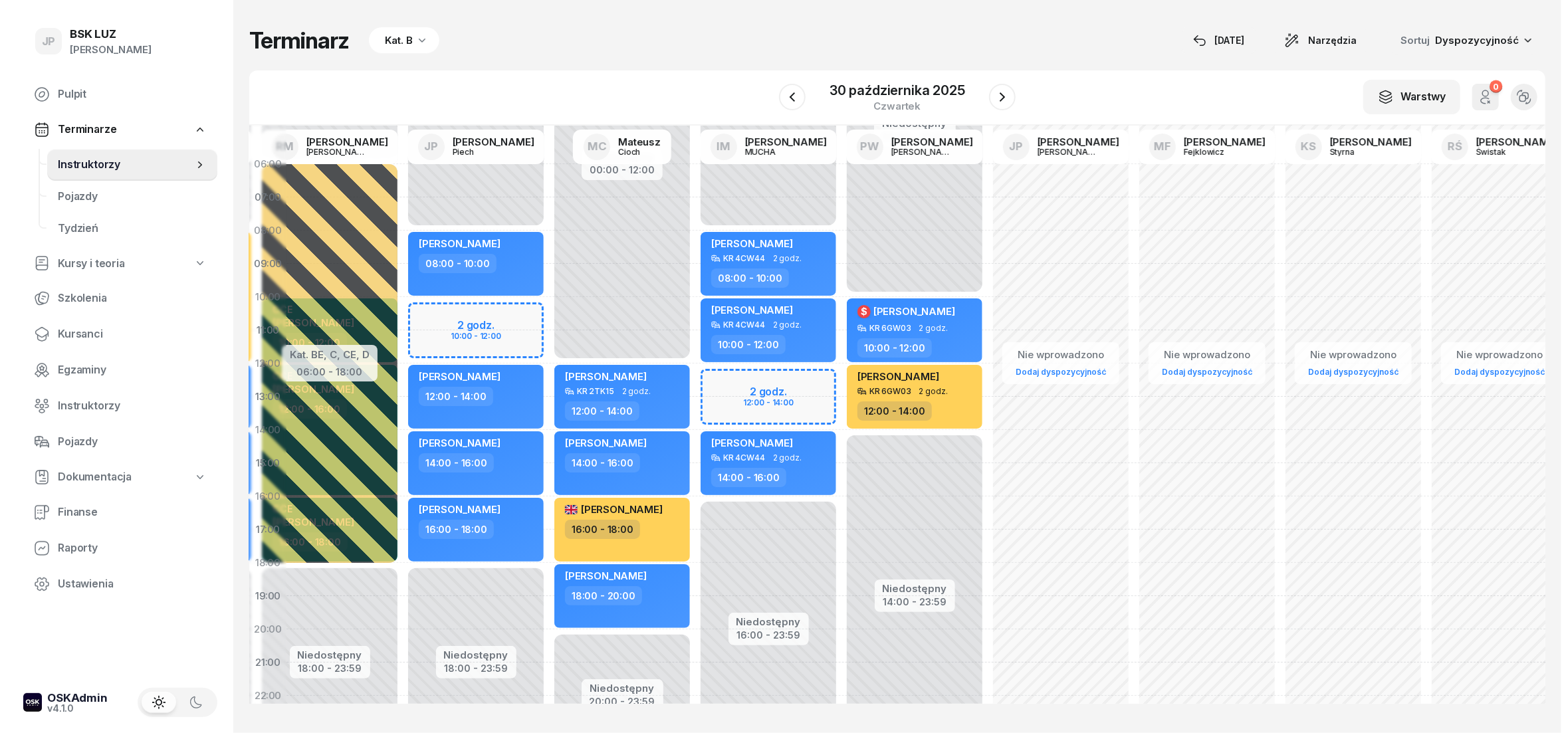
scroll to position [0, 323]
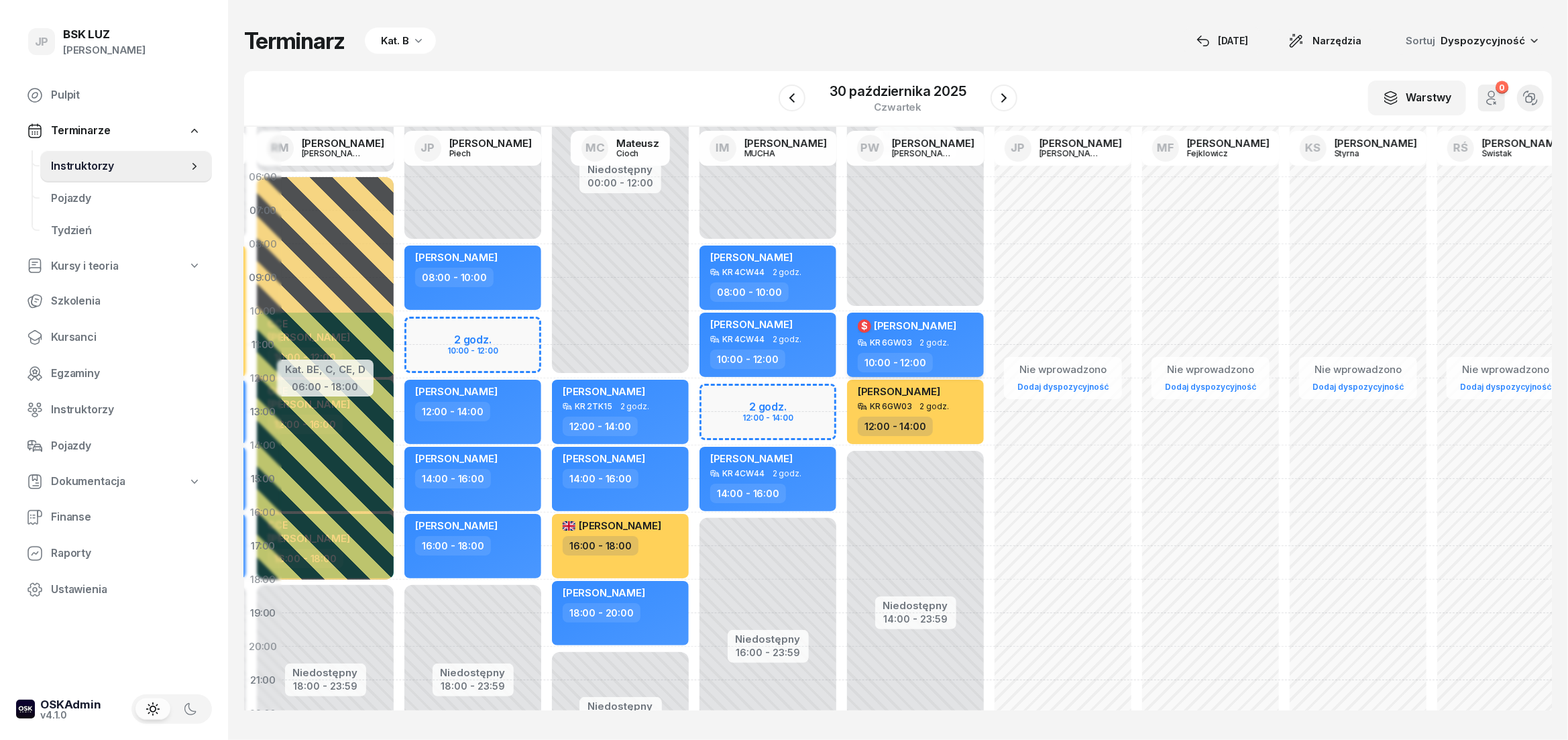
click at [934, 340] on span "2 godz." at bounding box center [934, 342] width 29 height 9
select select "10"
select select "12"
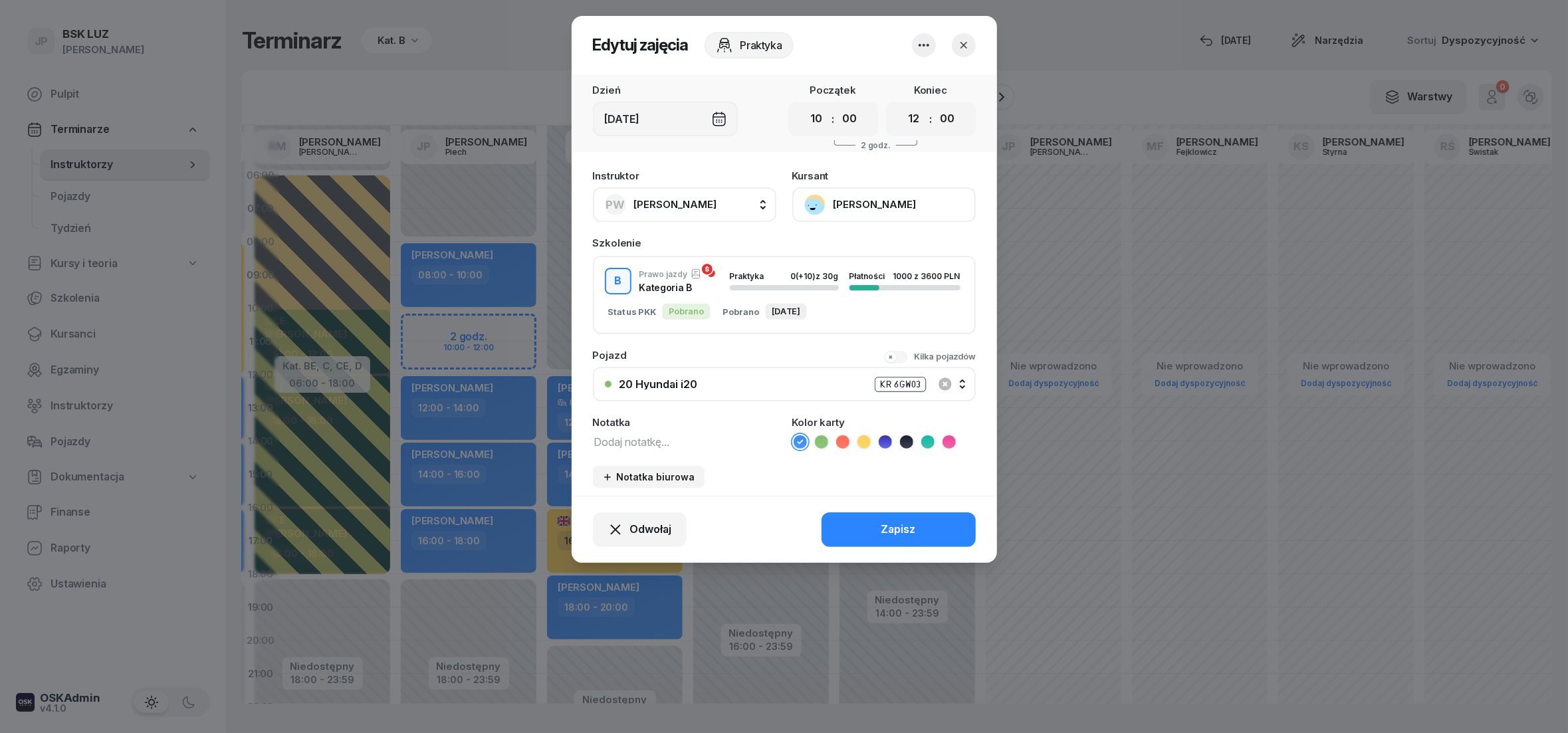
click at [964, 46] on icon "button" at bounding box center [964, 45] width 13 height 13
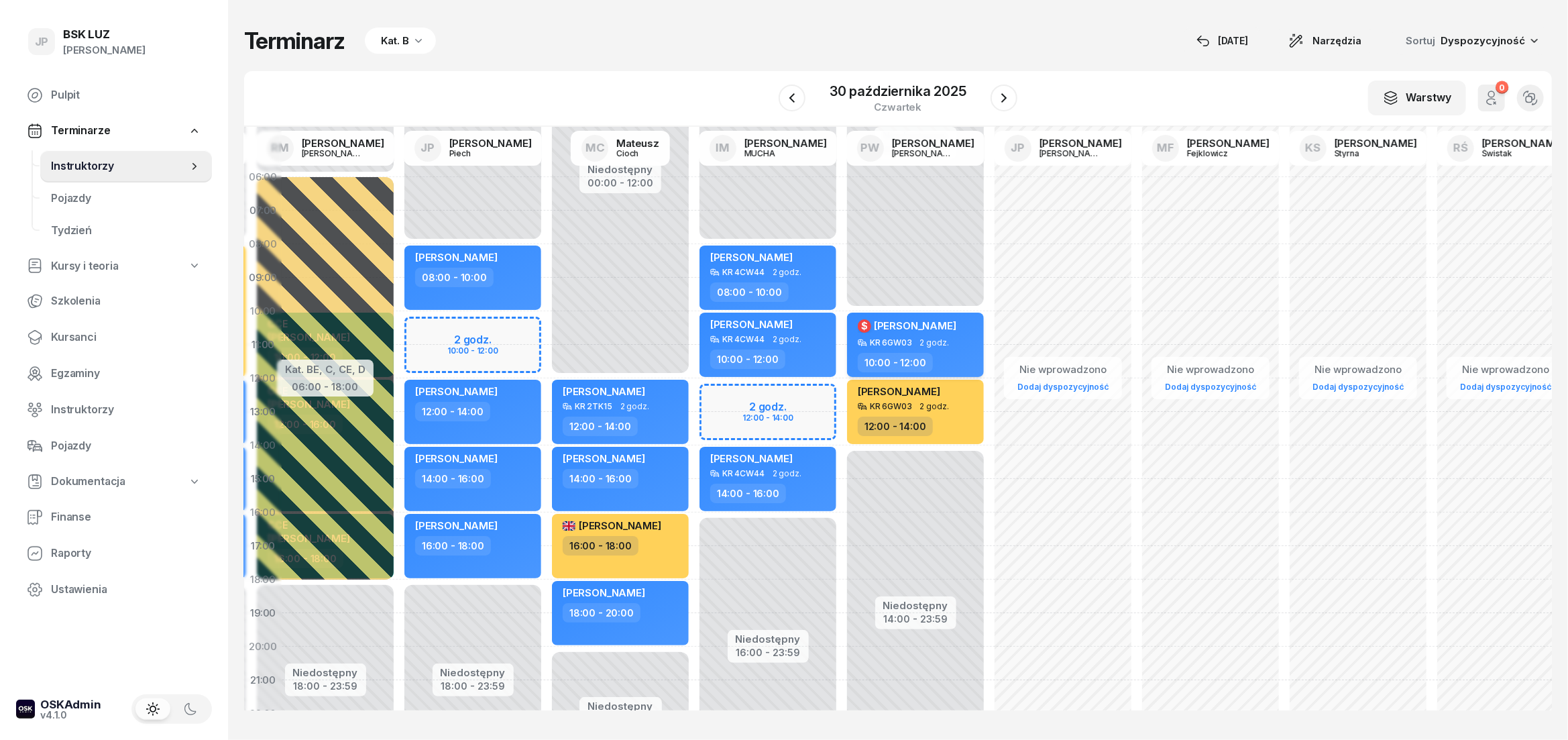
click at [920, 323] on span "[PERSON_NAME]" at bounding box center [915, 325] width 83 height 12
select select "10"
select select "12"
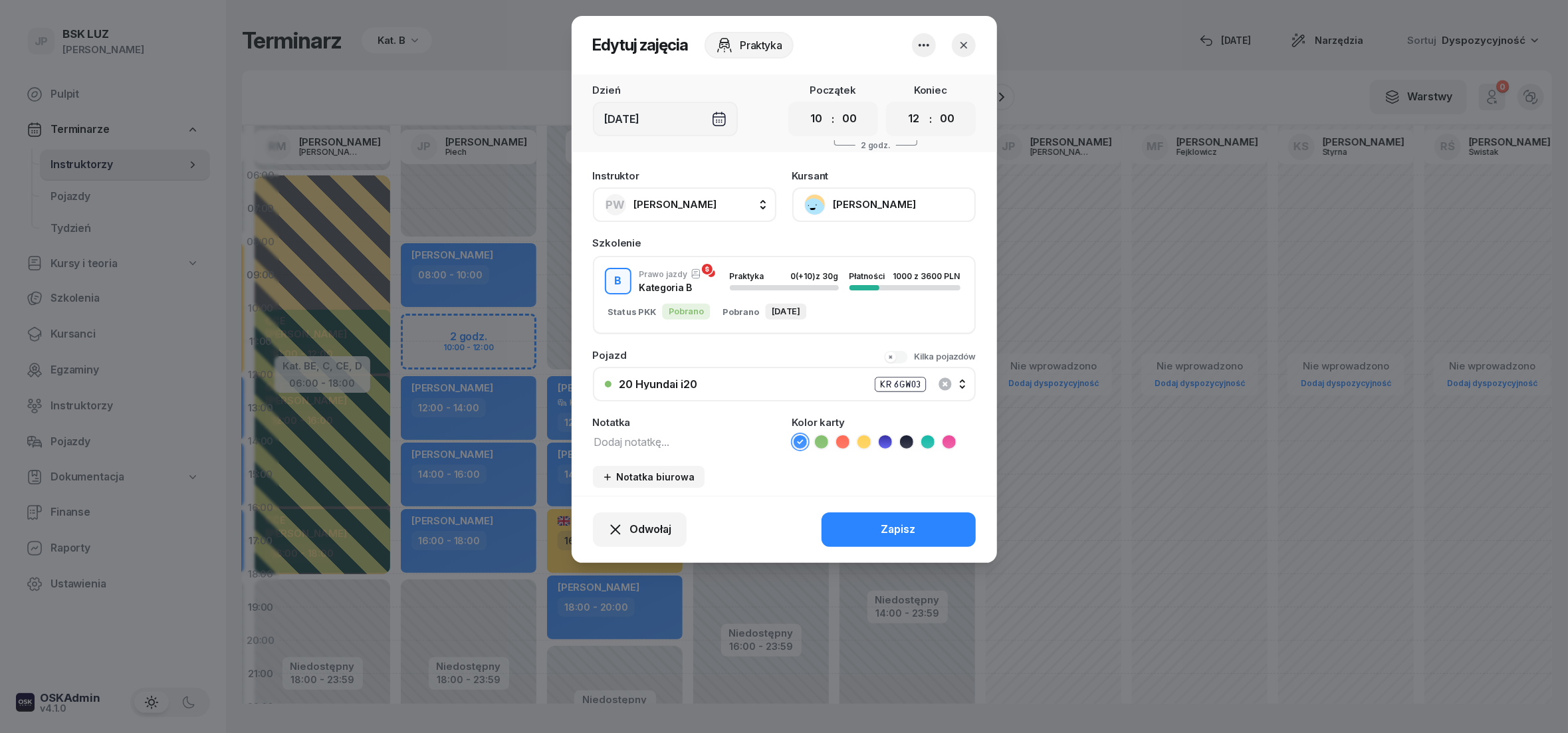
click at [813, 201] on button "[PERSON_NAME]" at bounding box center [883, 204] width 183 height 34
click at [822, 253] on div "Otwórz profil" at bounding box center [835, 249] width 65 height 17
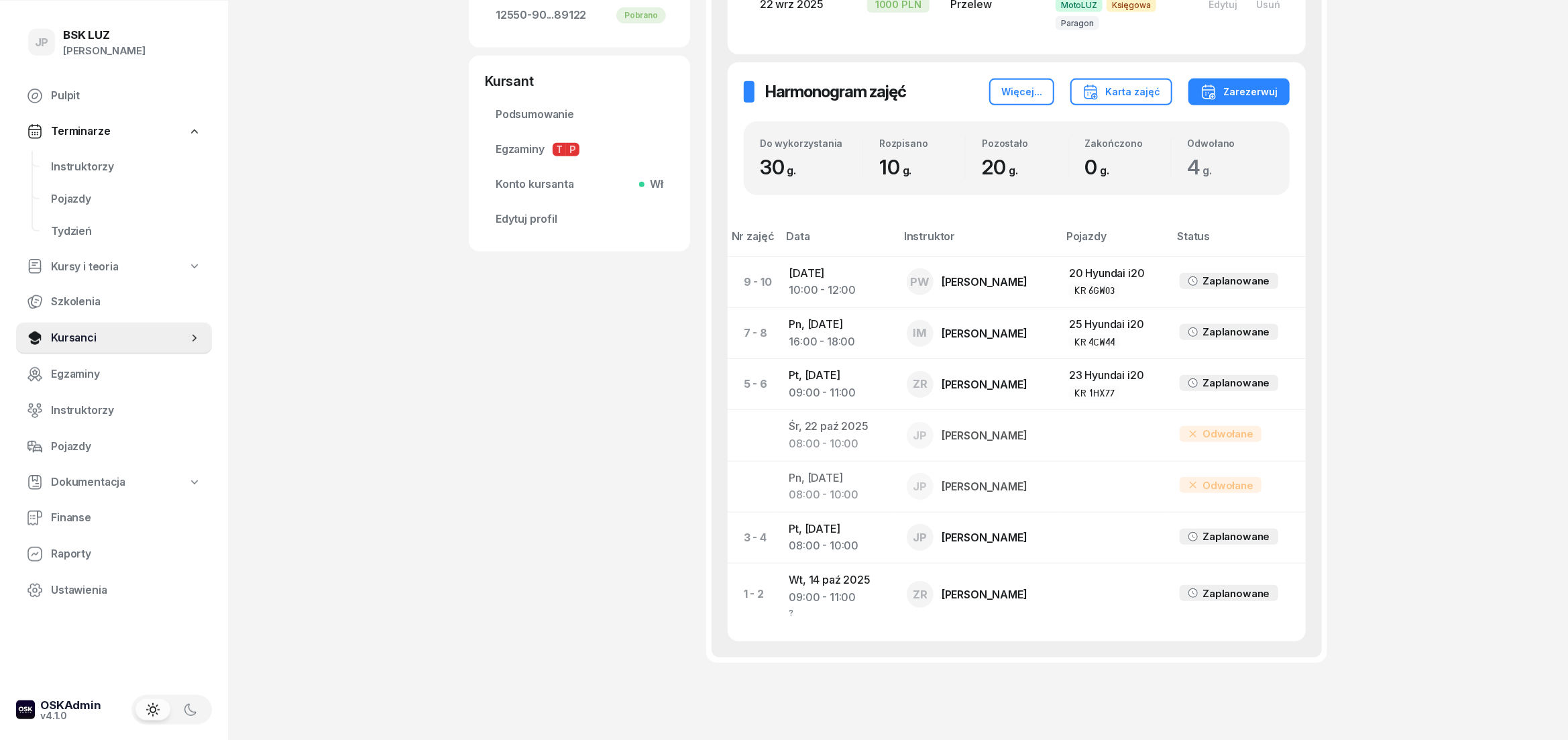
scroll to position [573, 0]
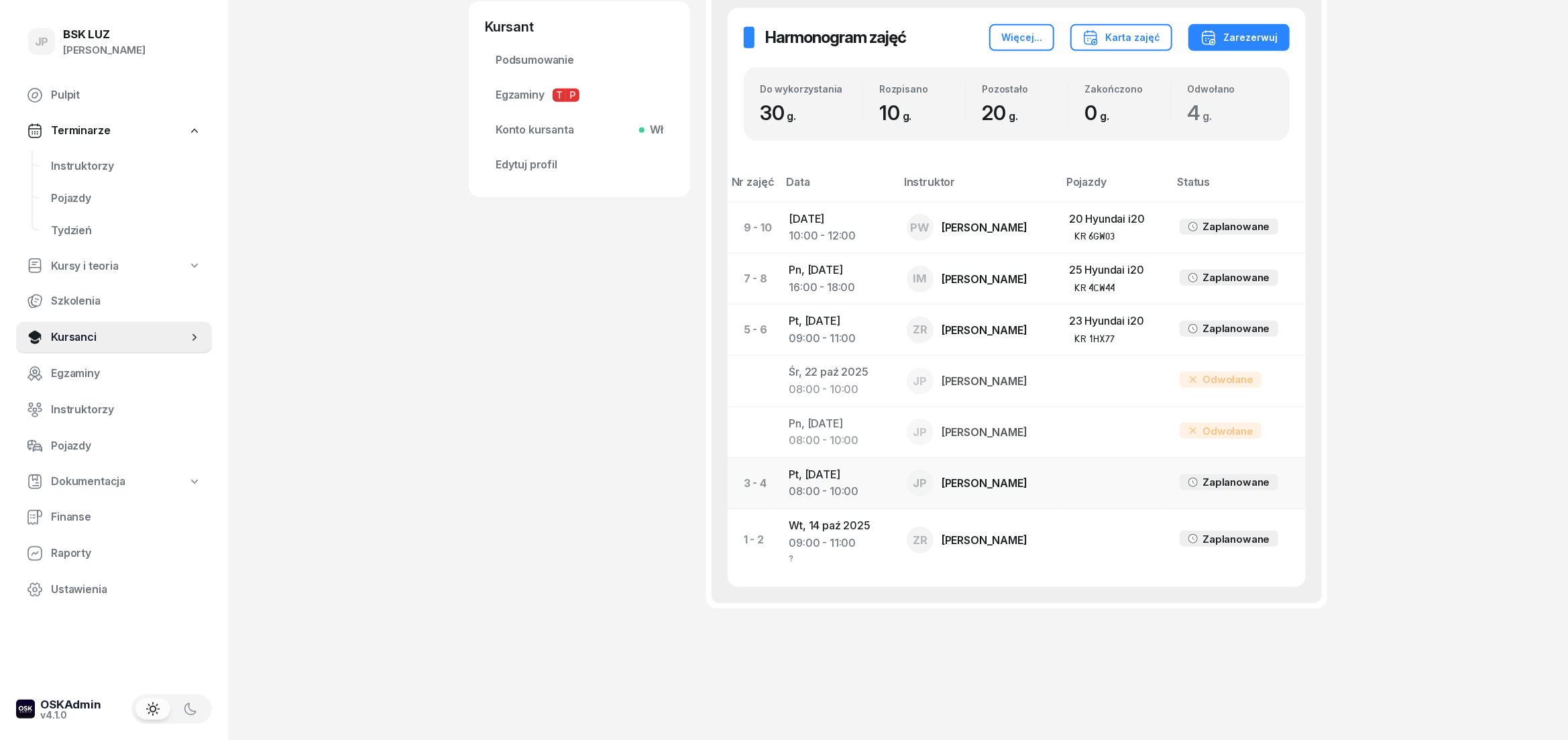
click at [851, 491] on div "08:00 - 10:00" at bounding box center [837, 491] width 96 height 17
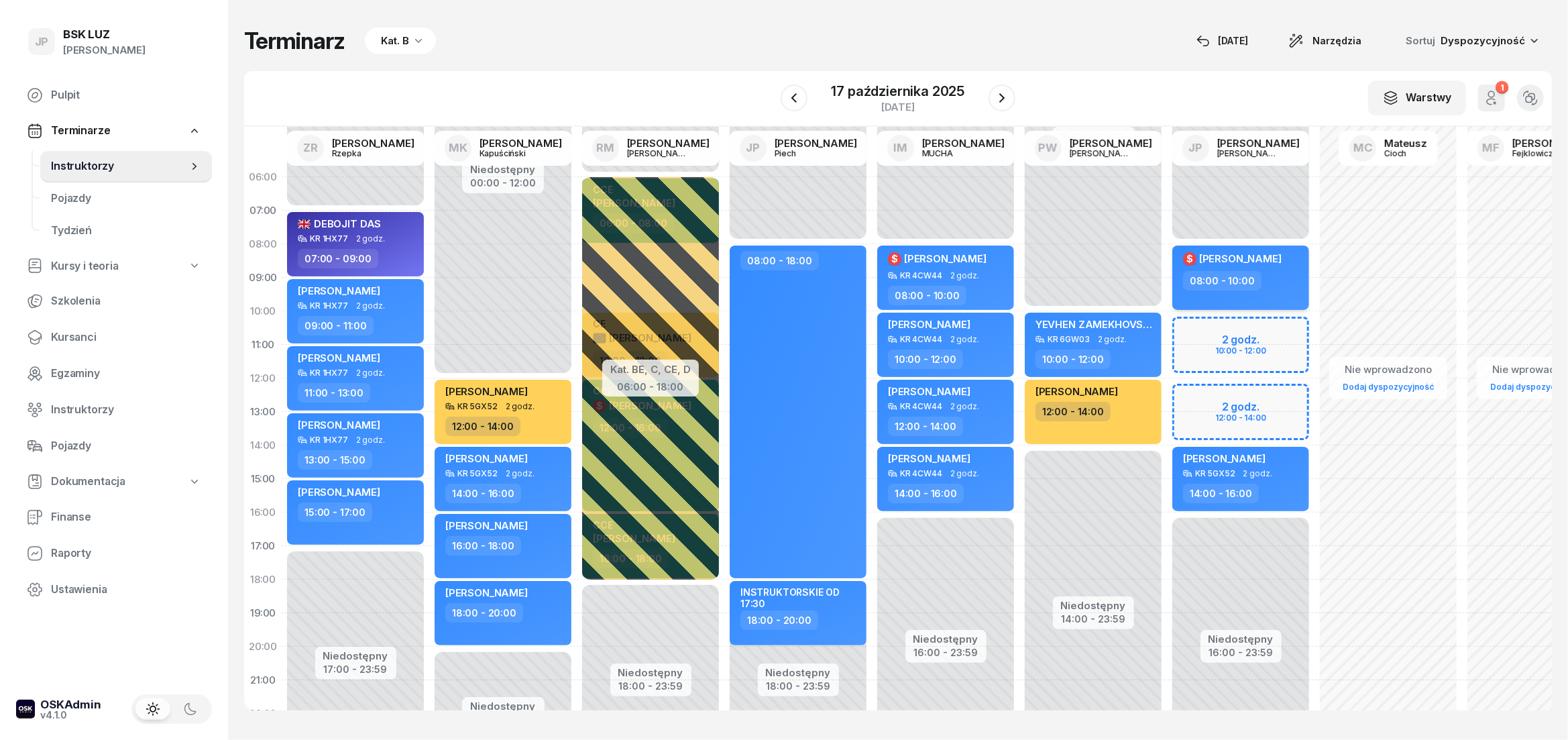
click at [1276, 283] on div "08:00 - 10:00" at bounding box center [1242, 280] width 118 height 19
select select "08"
select select "10"
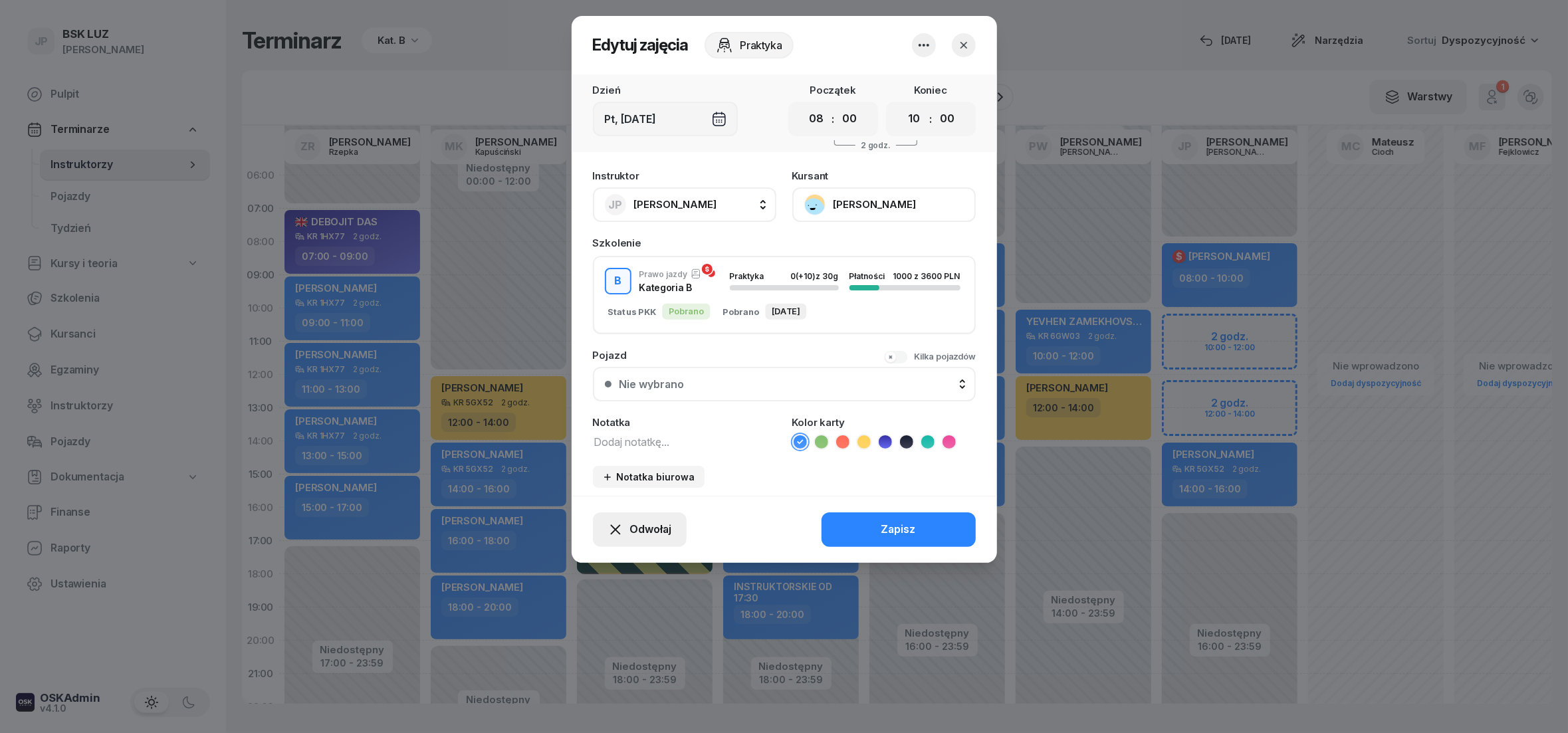
click at [654, 529] on span "Odwołaj" at bounding box center [650, 529] width 42 height 17
click at [633, 450] on div "Kursant odwołał" at bounding box center [616, 447] width 79 height 17
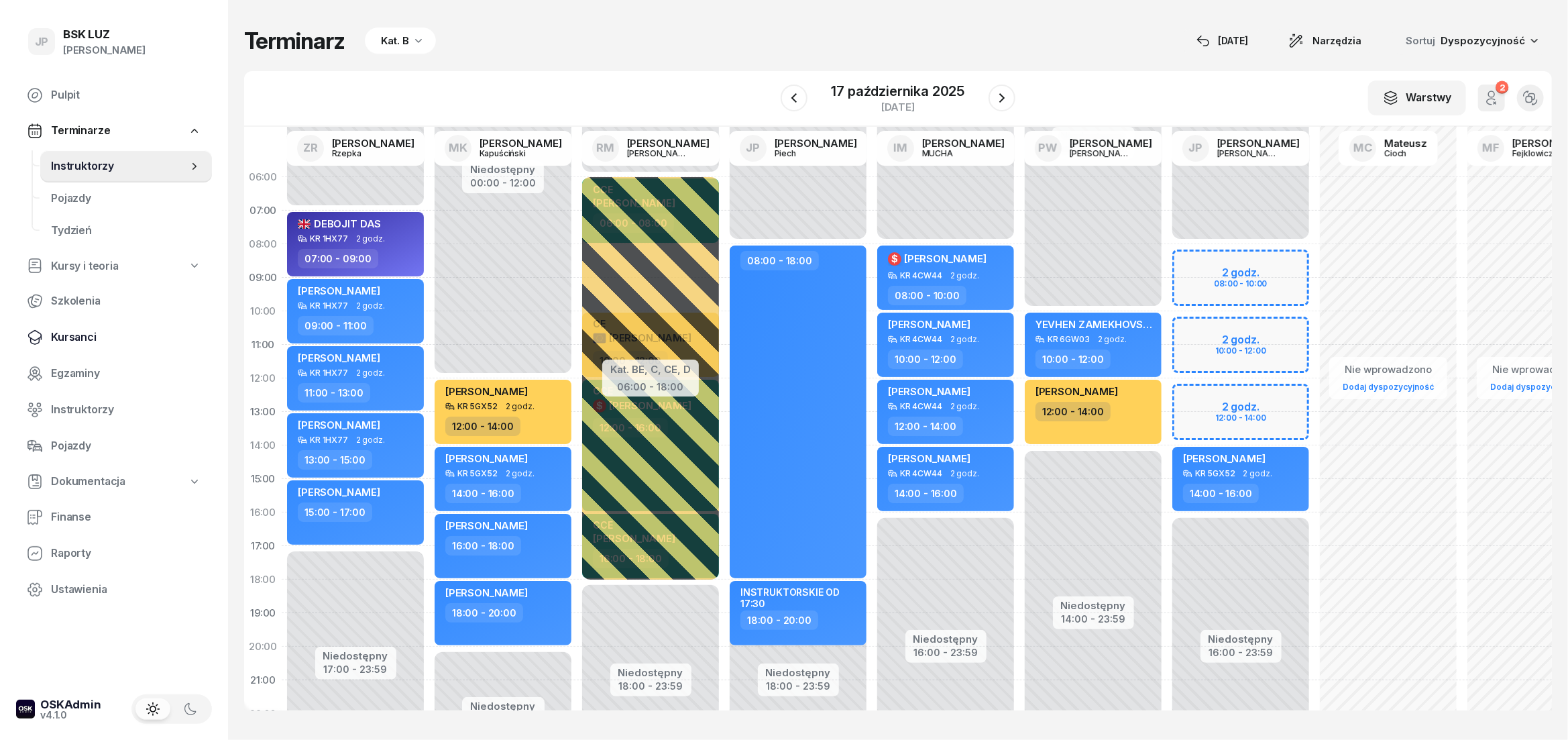
click at [73, 333] on span "Kursanci" at bounding box center [126, 337] width 150 height 17
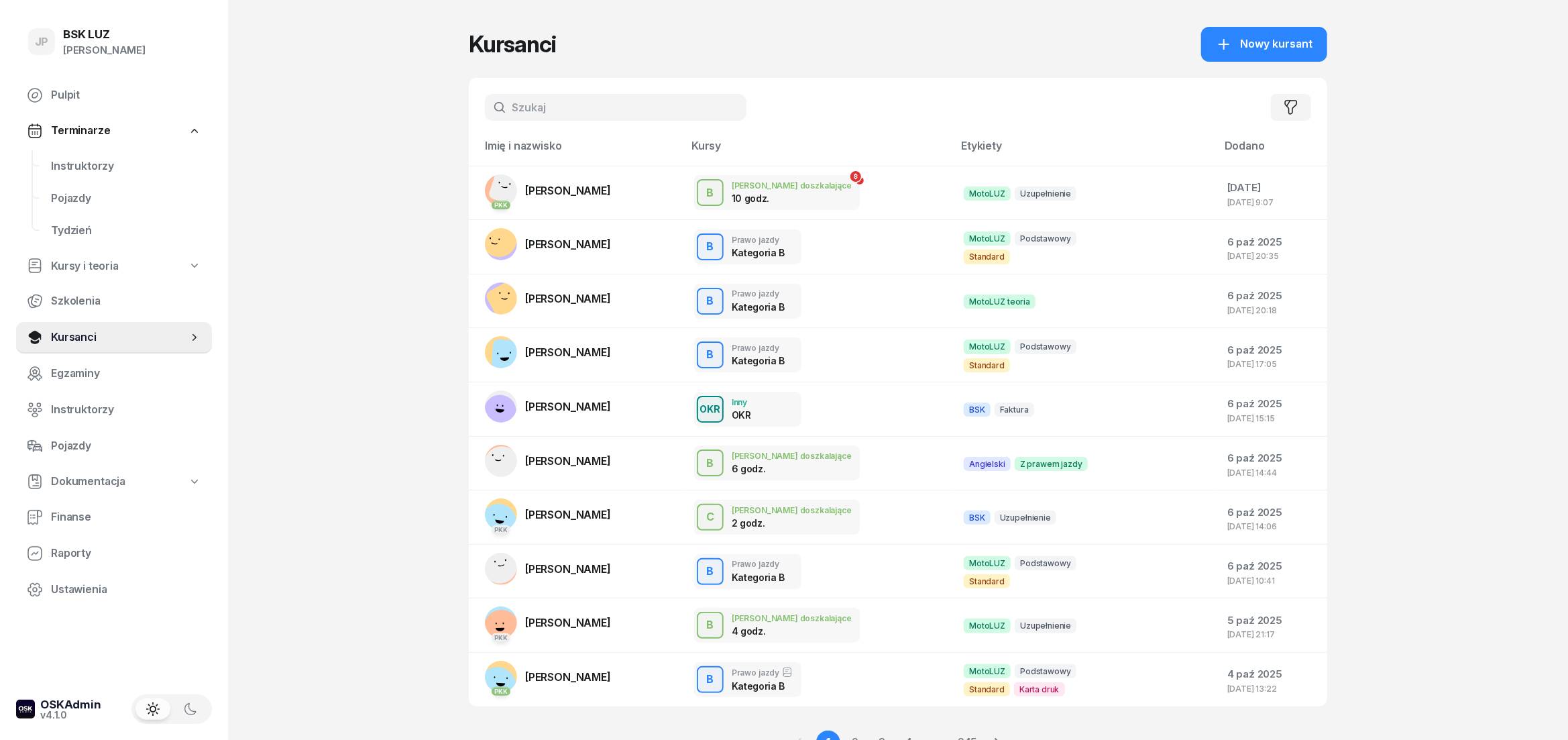
click at [531, 104] on input "text" at bounding box center [615, 107] width 262 height 27
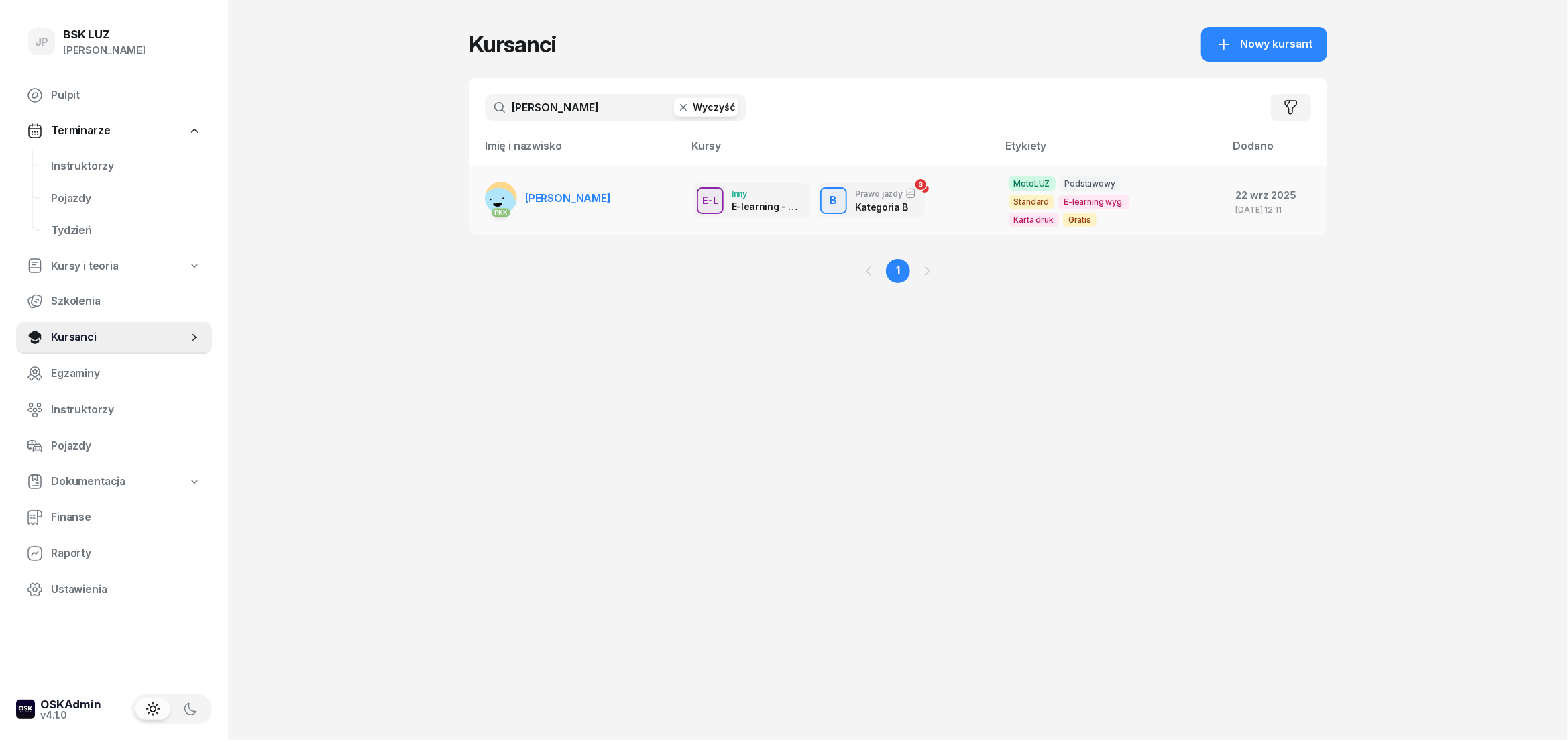
type input "tabis"
click at [528, 191] on span "[PERSON_NAME]" at bounding box center [568, 198] width 86 height 13
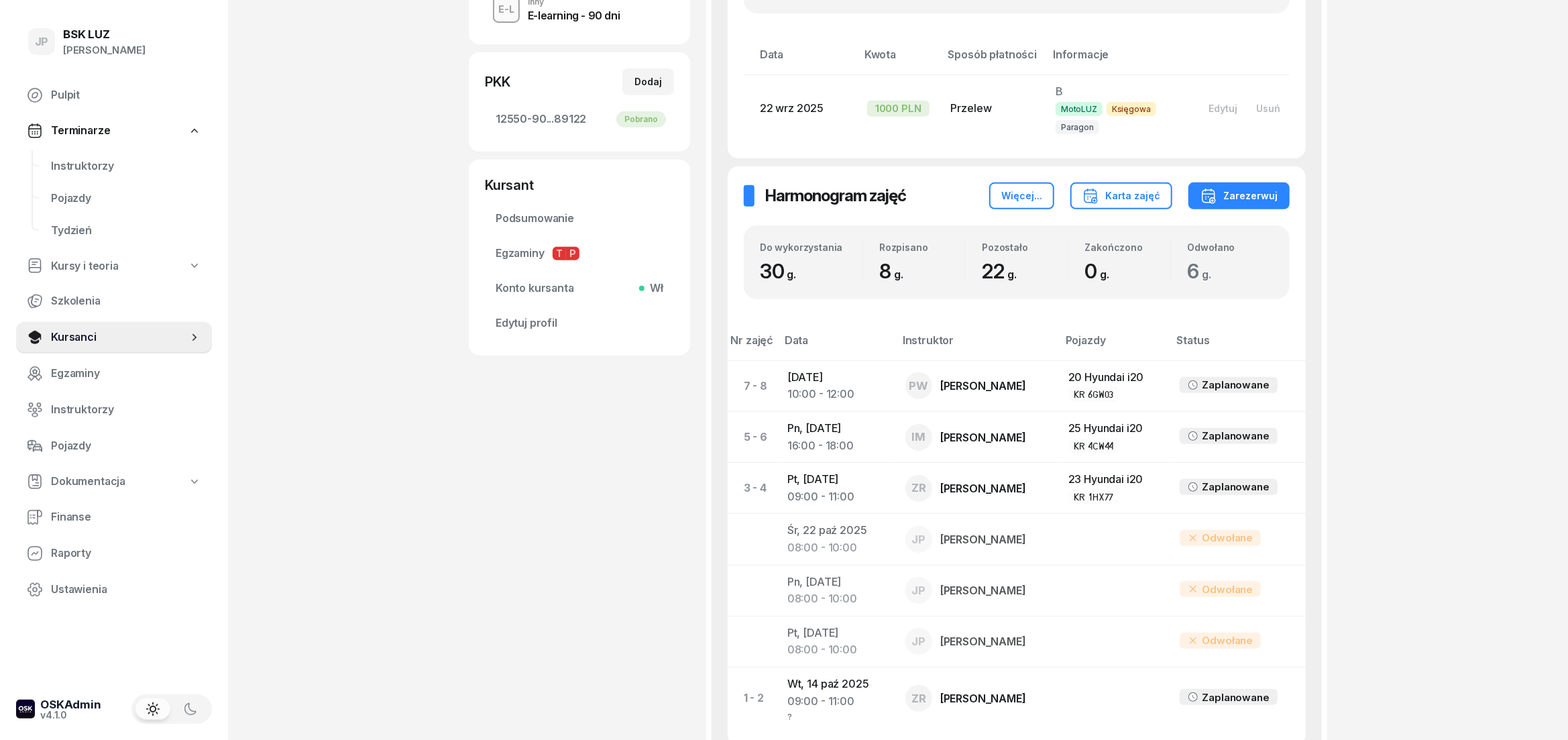
scroll to position [447, 0]
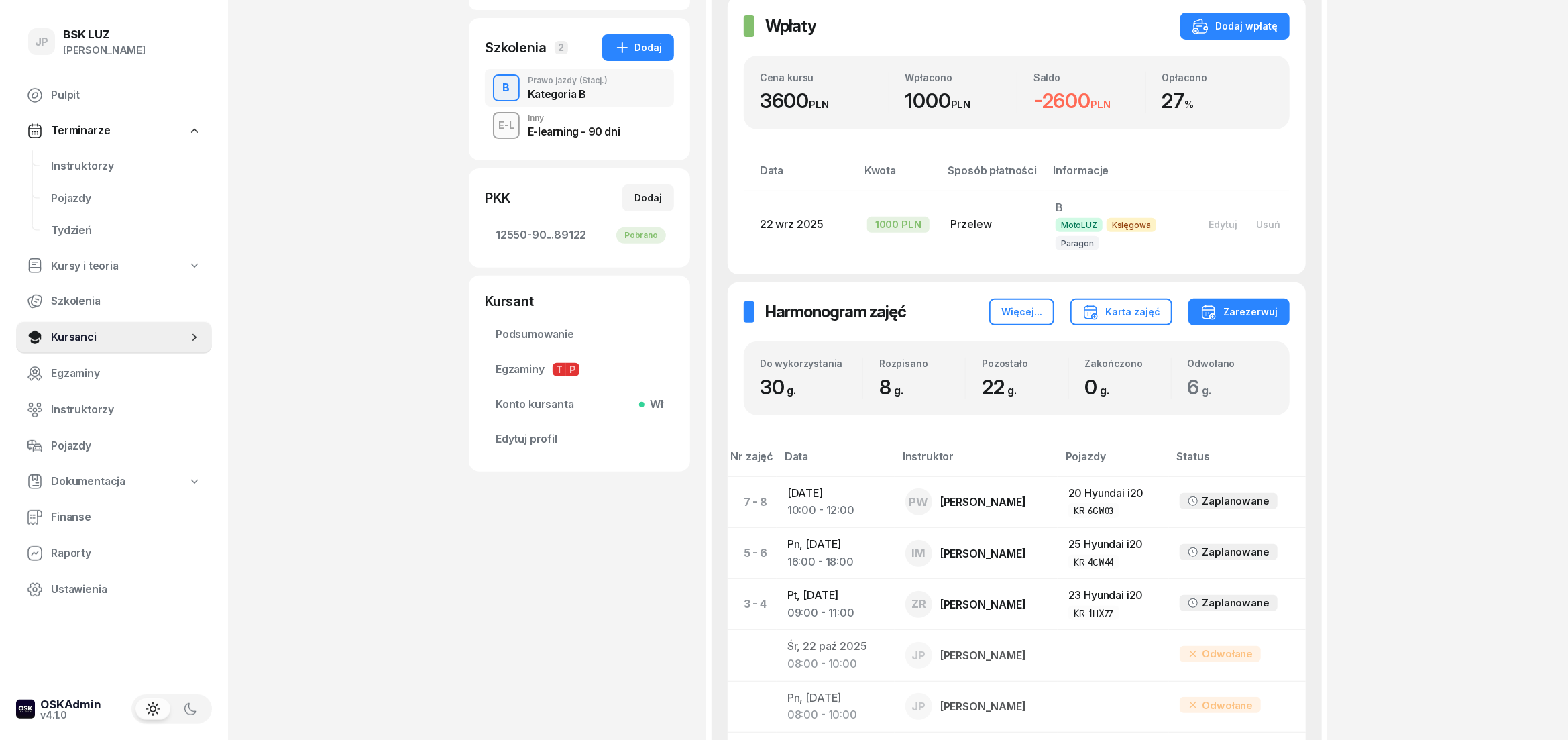
scroll to position [372, 0]
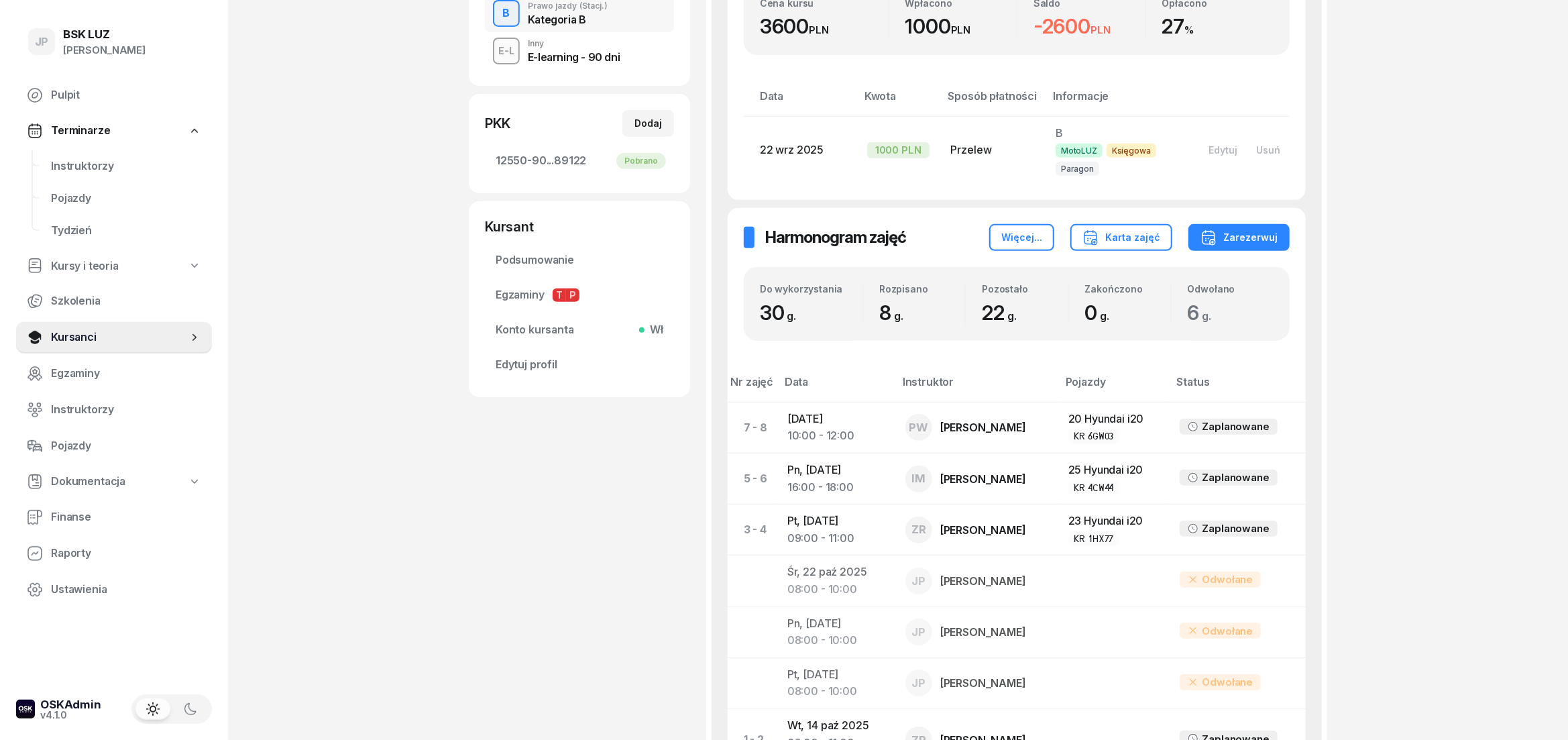
click at [86, 130] on span "Terminarze" at bounding box center [80, 130] width 59 height 17
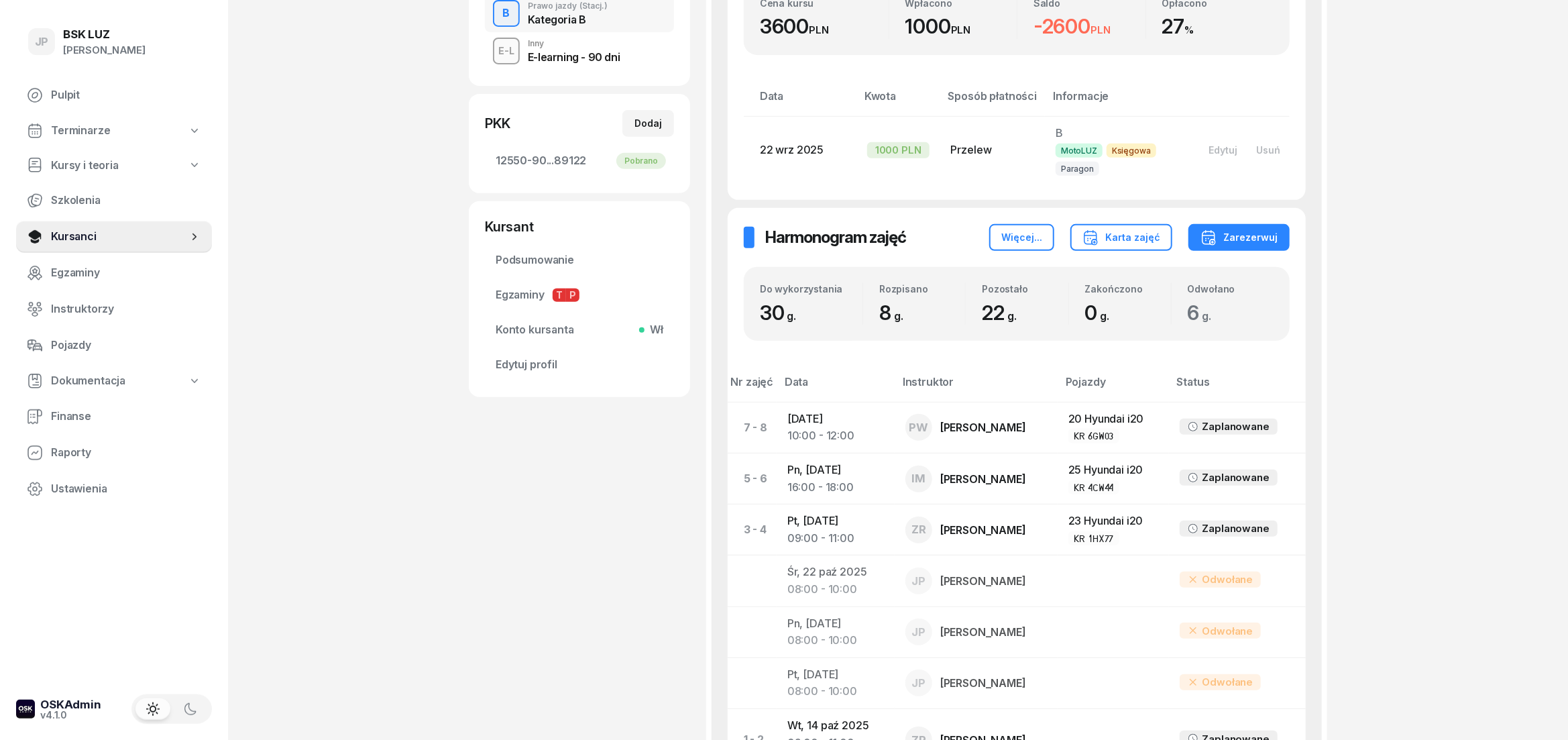
click at [87, 132] on span "Terminarze" at bounding box center [80, 130] width 59 height 17
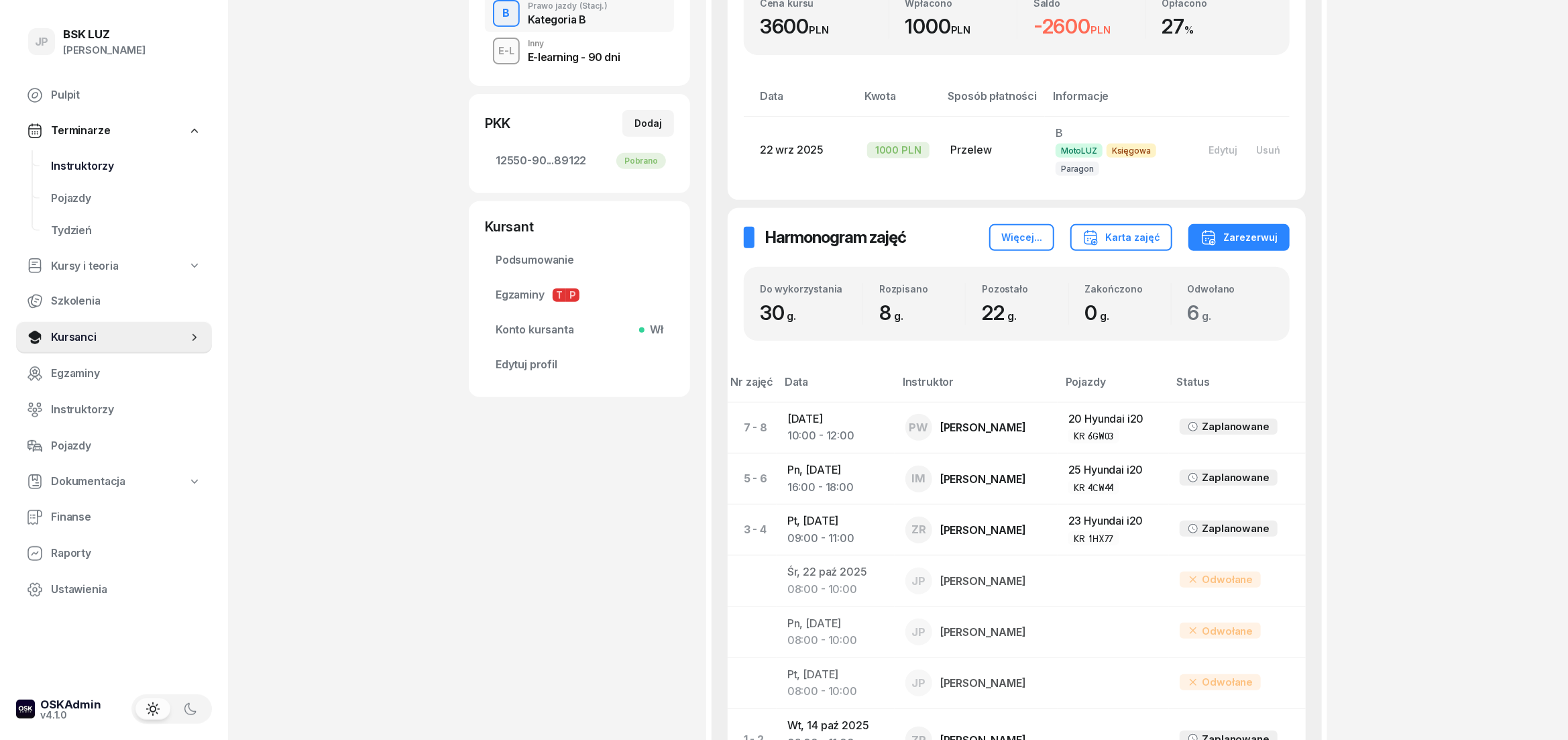
click at [88, 162] on span "Instruktorzy" at bounding box center [126, 166] width 150 height 17
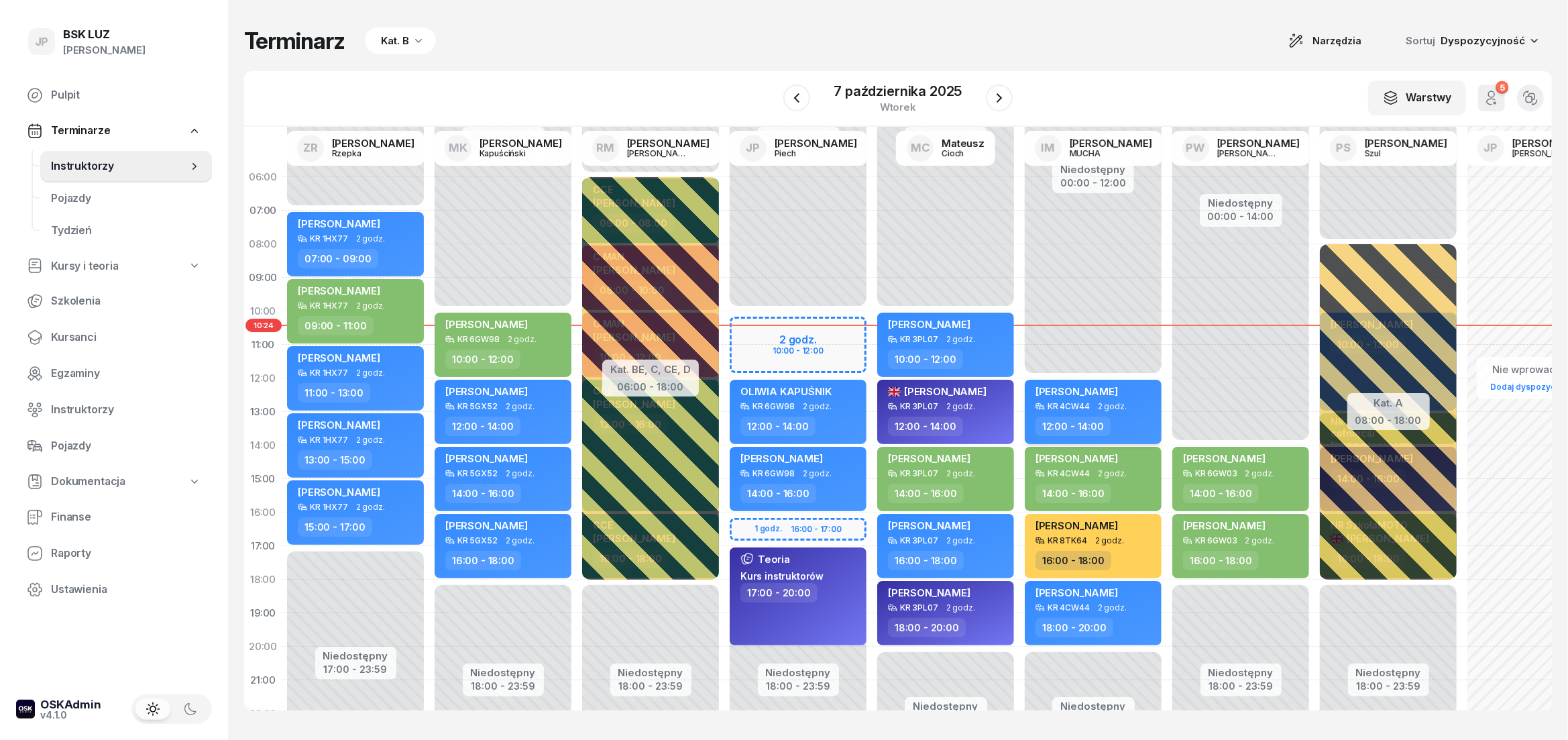
click at [1099, 384] on div "[PERSON_NAME] KR 4CW44 2 godz. 12:00 - 14:00" at bounding box center [1093, 412] width 137 height 65
select select "12"
select select "14"
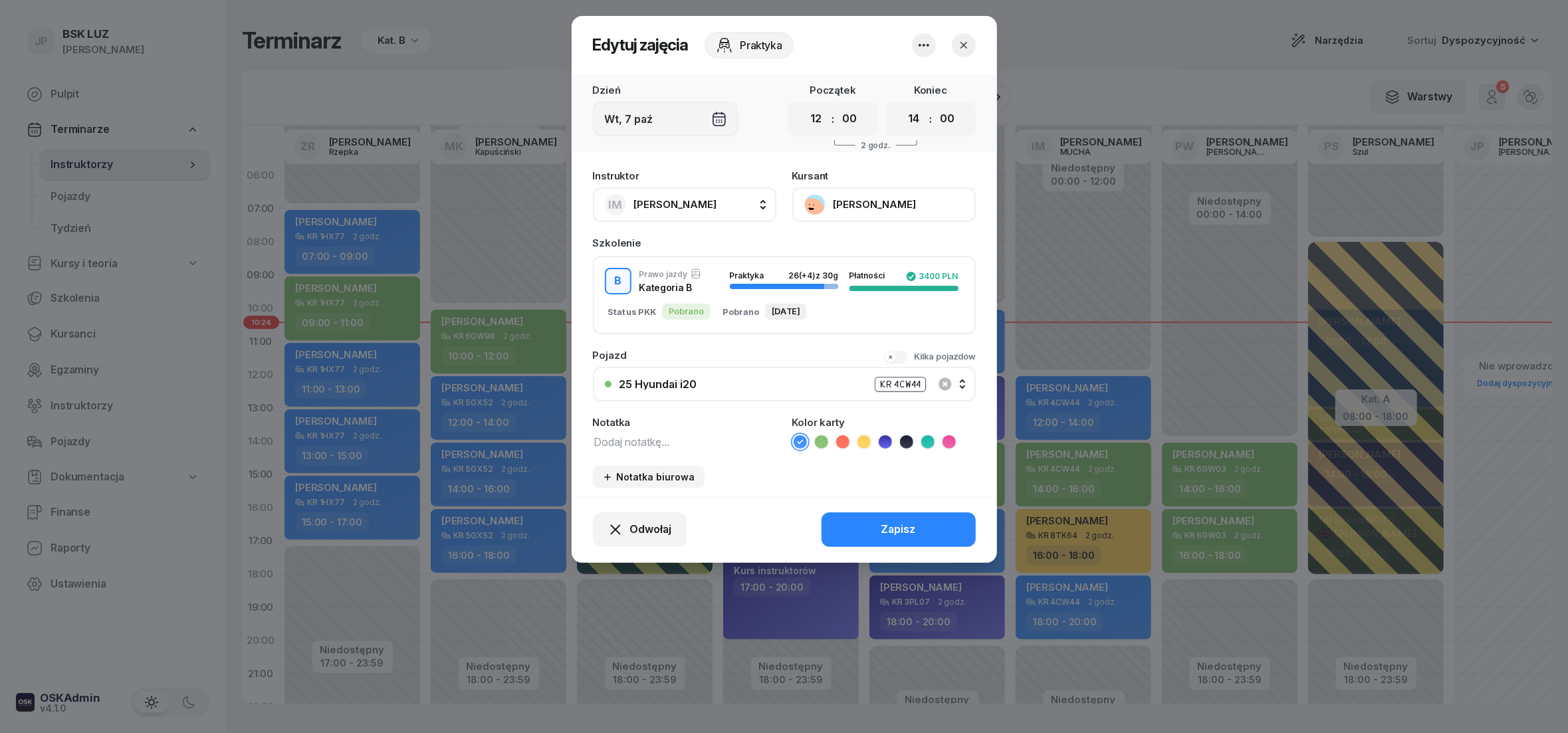
click at [811, 204] on button "[PERSON_NAME]" at bounding box center [883, 204] width 183 height 34
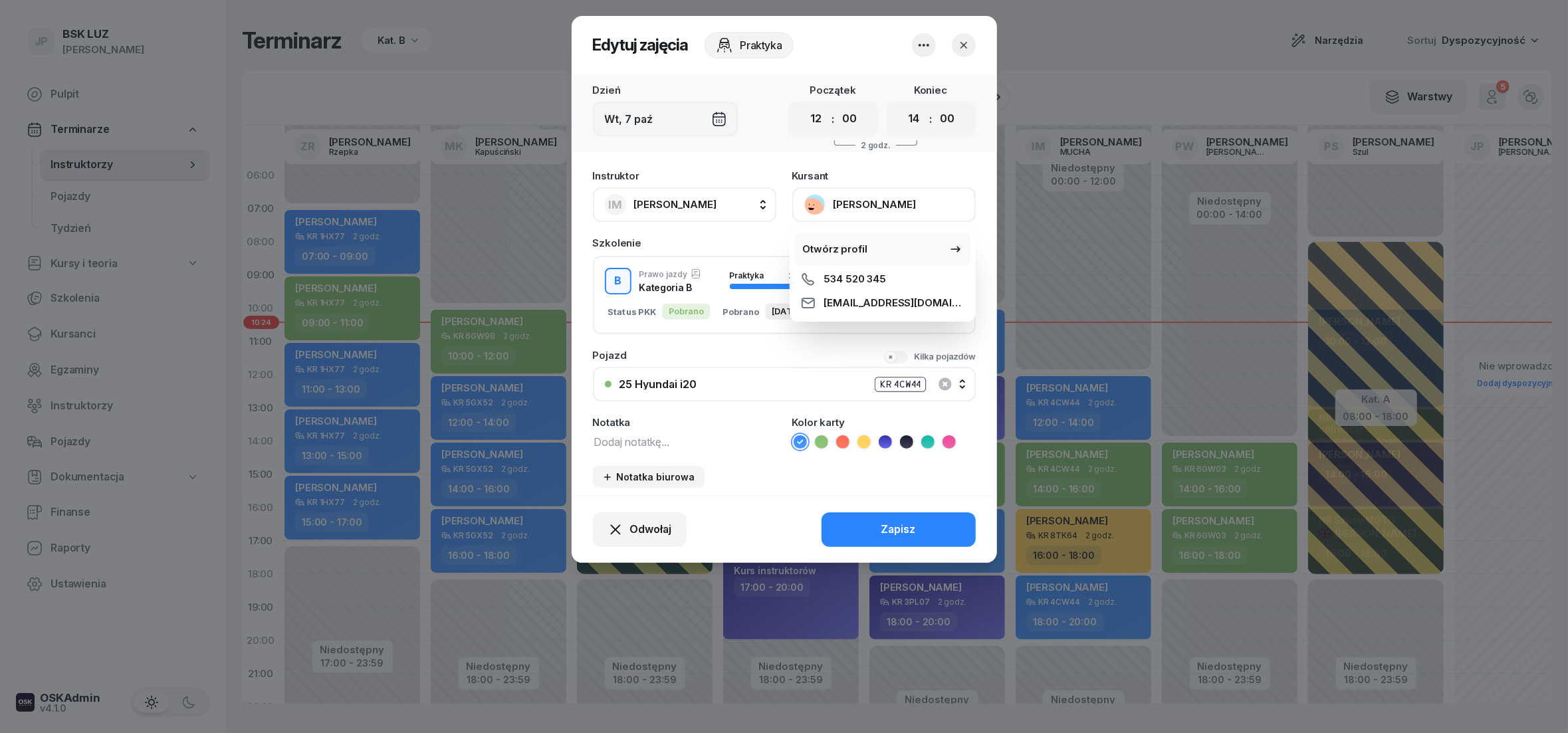
click at [824, 246] on div "Otwórz profil" at bounding box center [835, 249] width 65 height 17
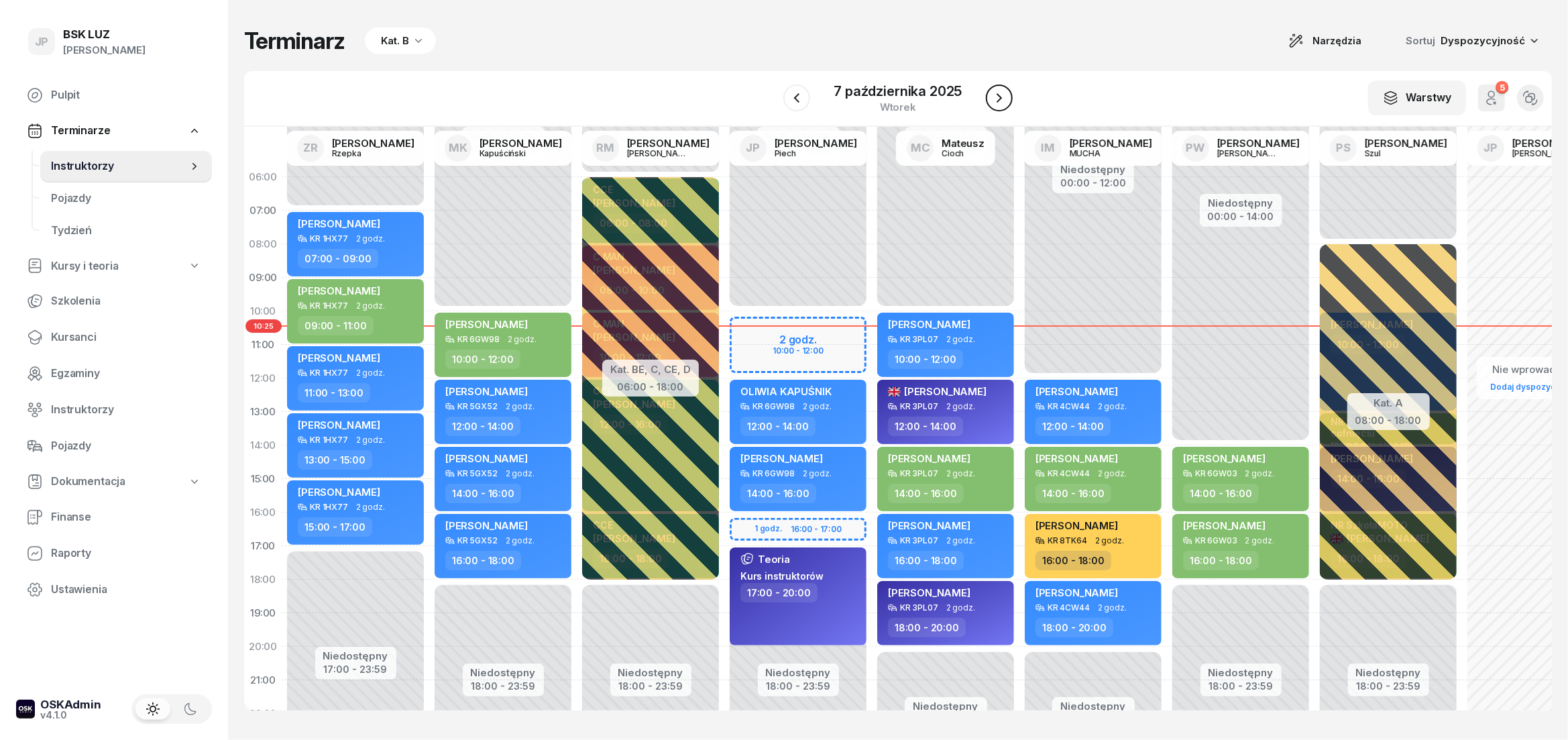
click at [1001, 102] on icon "button" at bounding box center [998, 97] width 16 height 16
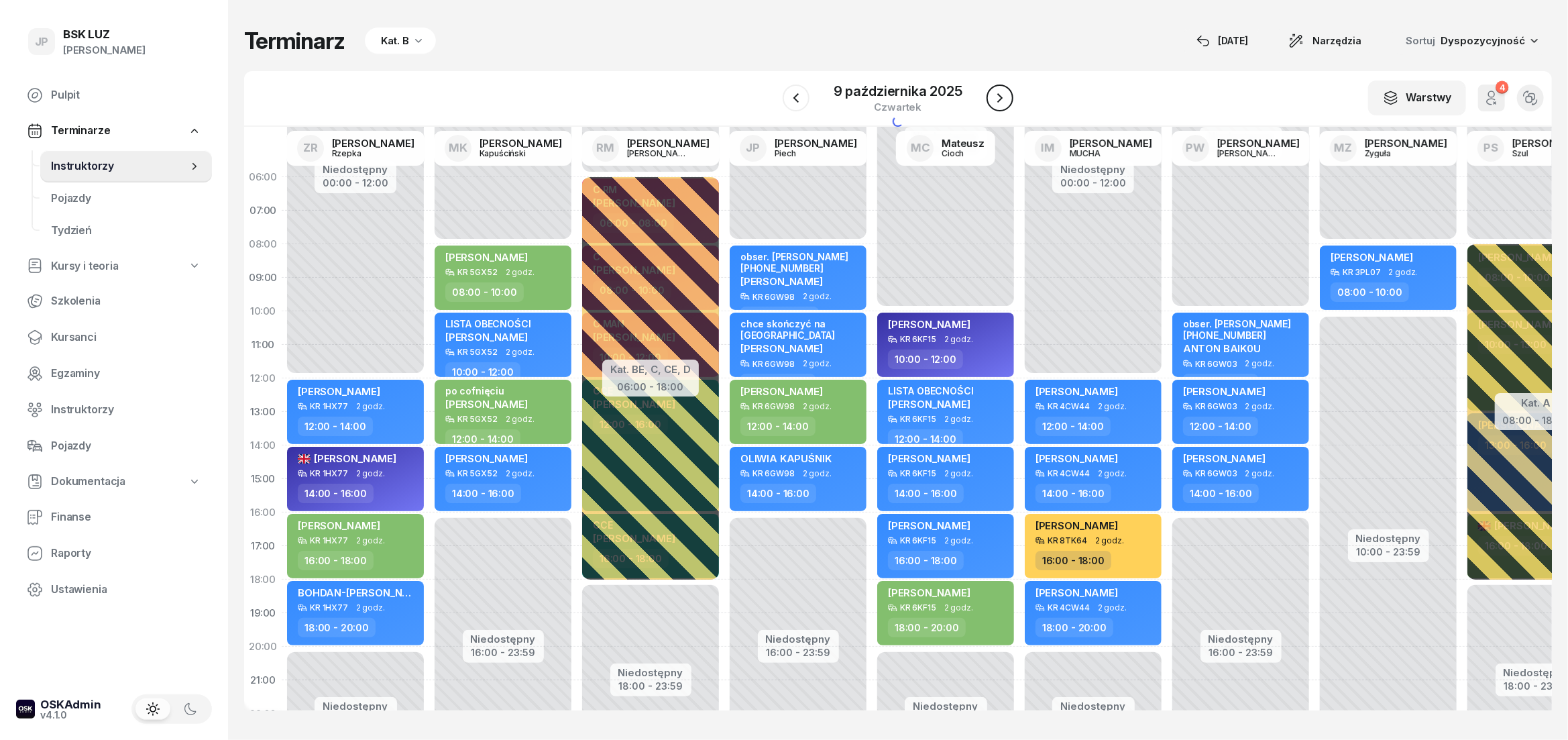
click at [1001, 102] on icon "button" at bounding box center [999, 97] width 16 height 16
